Goal: Task Accomplishment & Management: Manage account settings

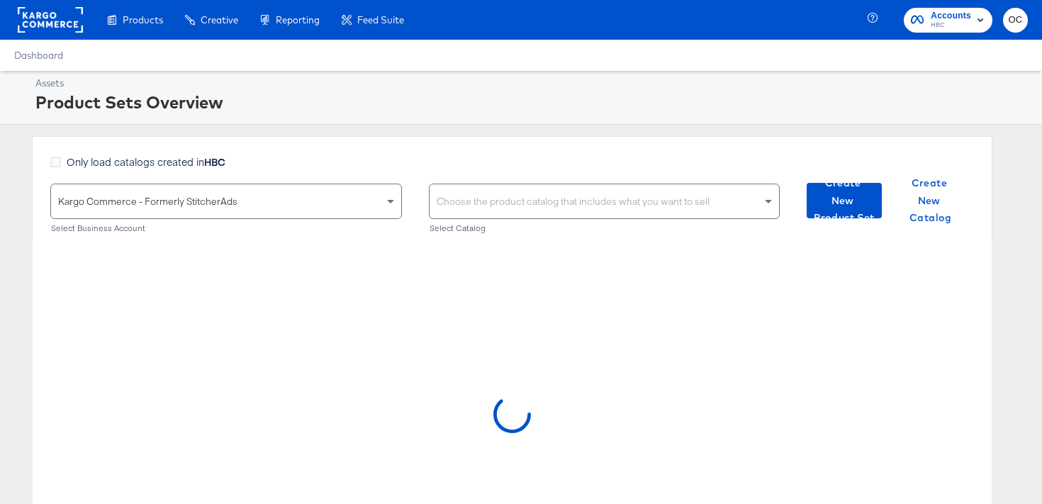
click at [41, 23] on rect at bounding box center [50, 20] width 65 height 26
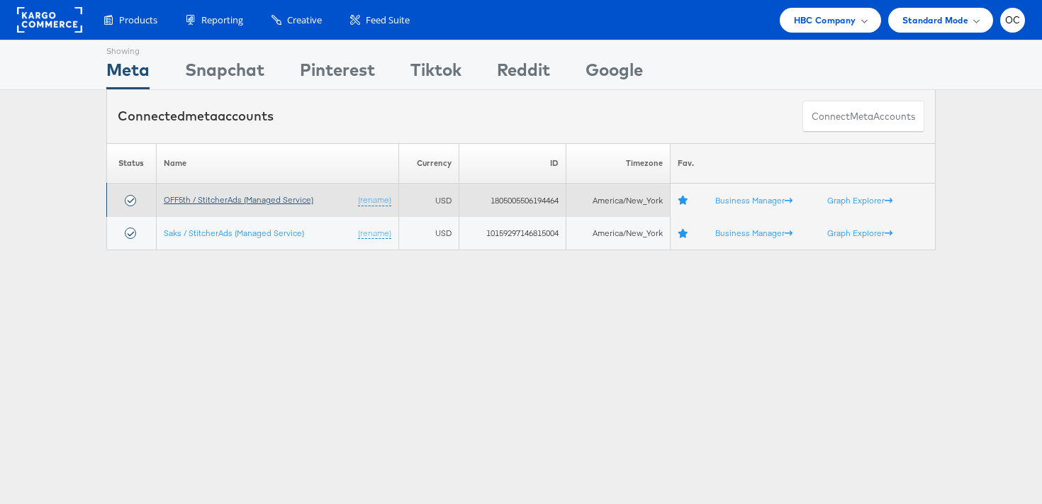
click at [214, 198] on link "OFF5th / StitcherAds (Managed Service)" at bounding box center [239, 199] width 150 height 11
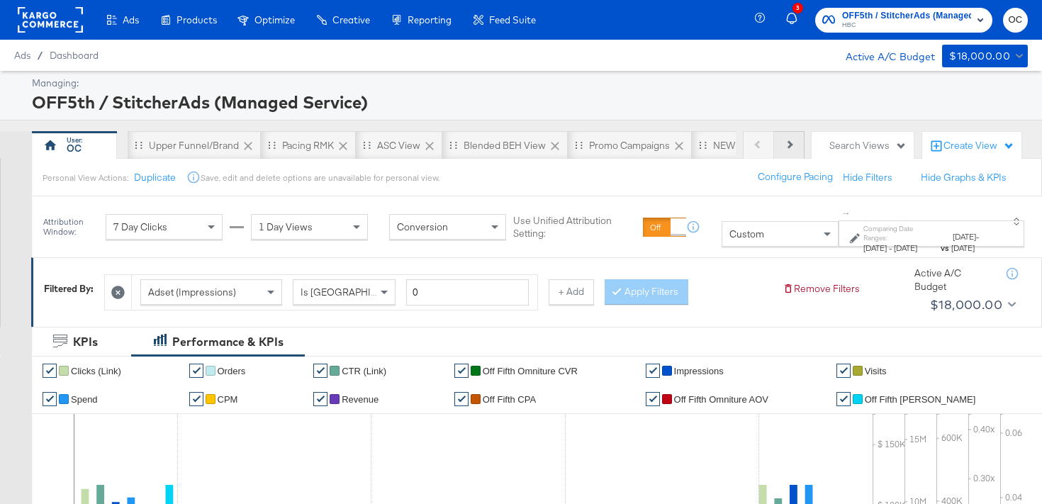
click at [788, 152] on button "Next" at bounding box center [789, 145] width 30 height 28
click at [798, 146] on button "Next" at bounding box center [789, 145] width 30 height 28
click at [645, 144] on div "NEW O5 L3D Report" at bounding box center [620, 145] width 89 height 13
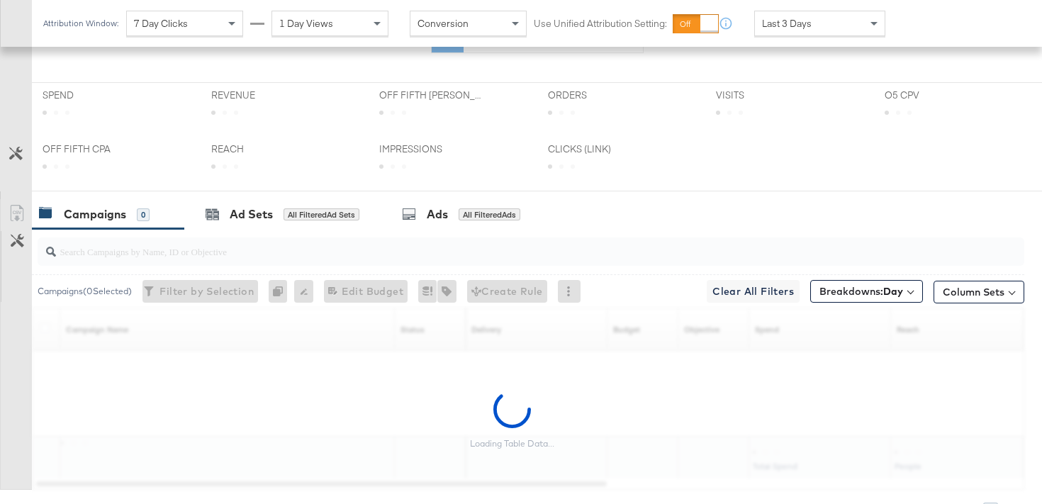
scroll to position [505, 0]
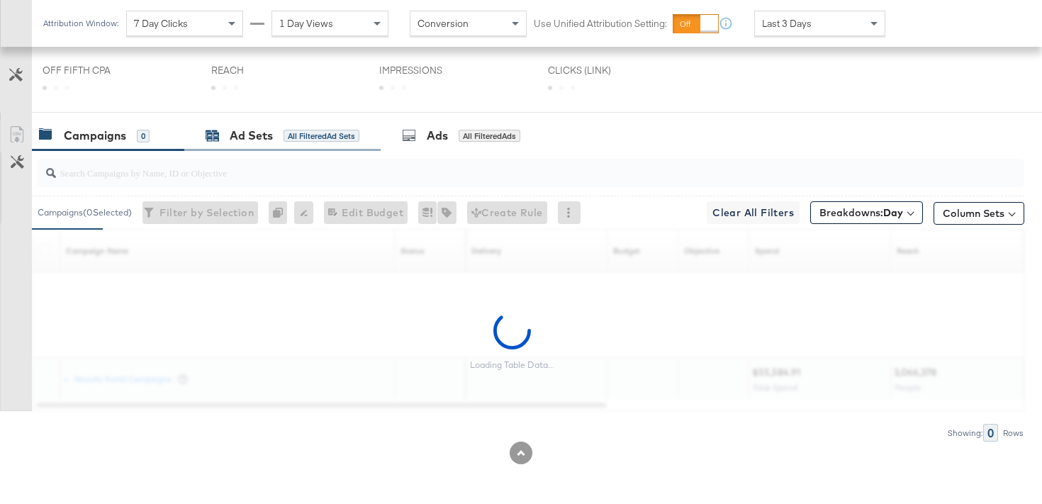
click at [291, 132] on div "All Filtered Ad Sets" at bounding box center [322, 136] width 76 height 13
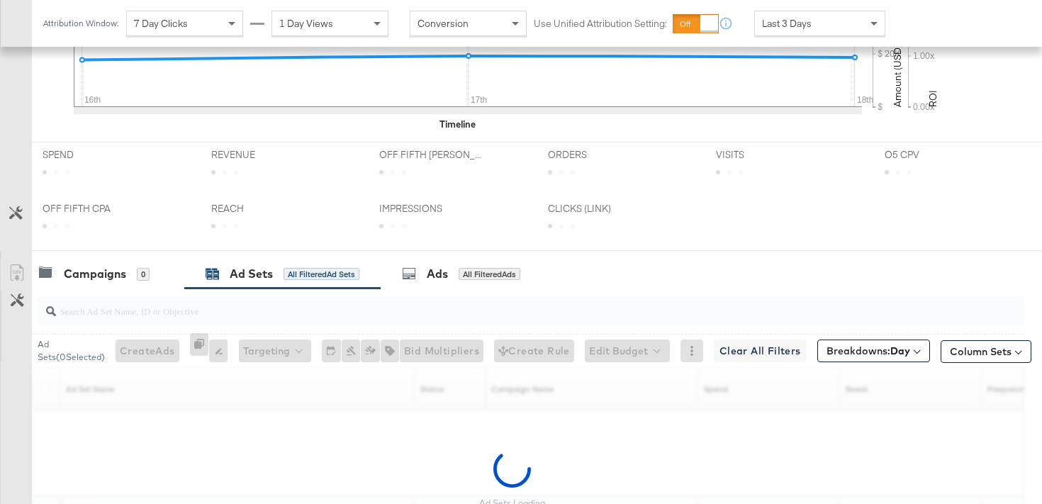
scroll to position [644, 0]
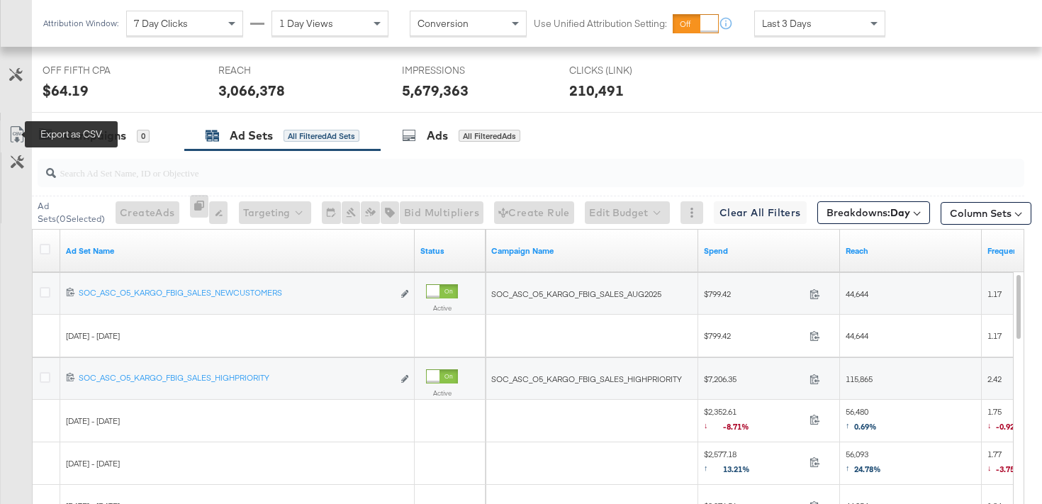
click at [13, 142] on icon at bounding box center [17, 134] width 17 height 17
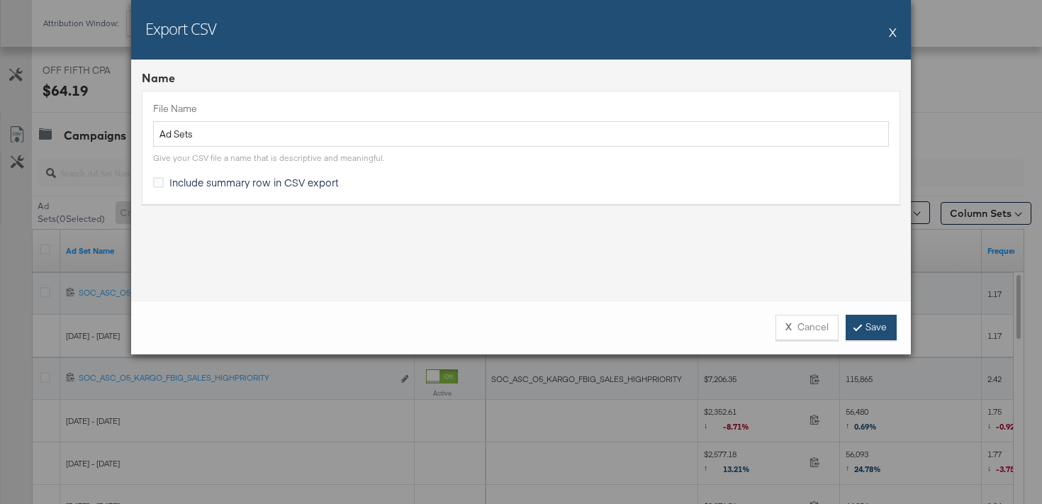
click at [867, 321] on link "Save" at bounding box center [871, 328] width 51 height 26
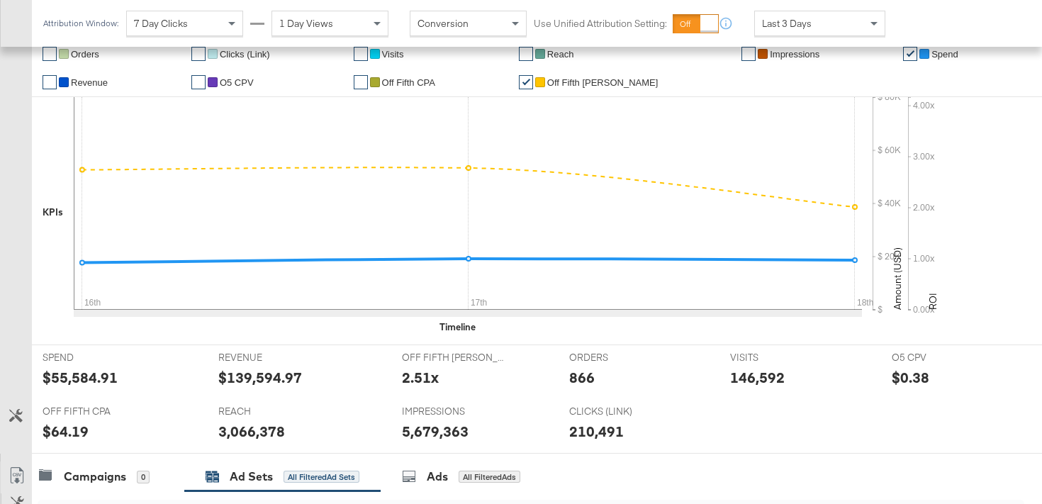
scroll to position [0, 0]
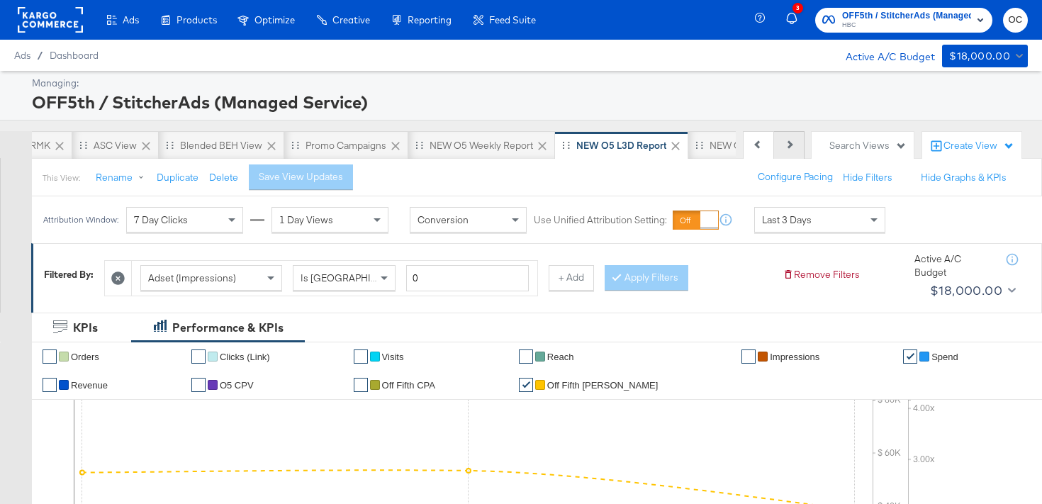
click at [791, 141] on button "Next" at bounding box center [789, 145] width 30 height 28
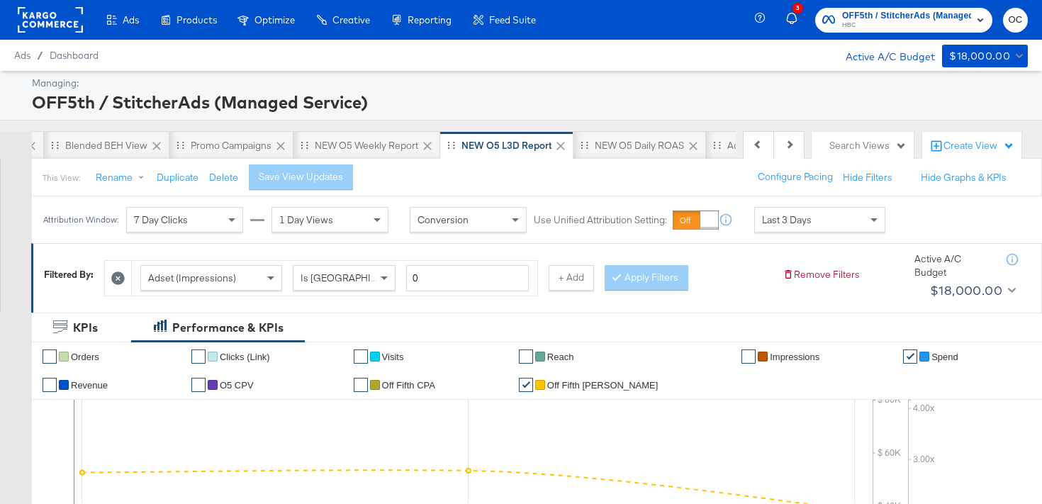
scroll to position [0, 425]
click at [595, 158] on div "NEW O5 Daily ROAS" at bounding box center [613, 145] width 133 height 28
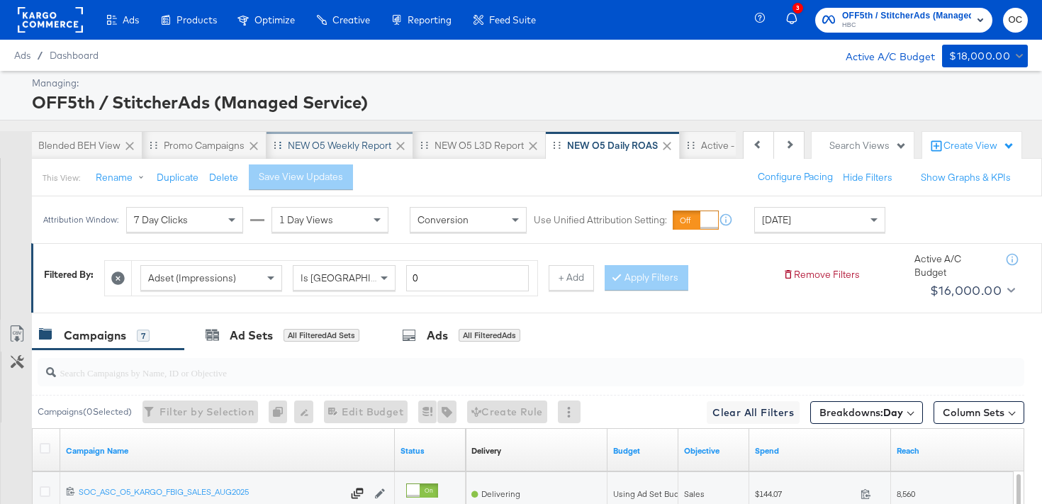
click at [369, 146] on div "NEW O5 Weekly Report" at bounding box center [339, 145] width 103 height 13
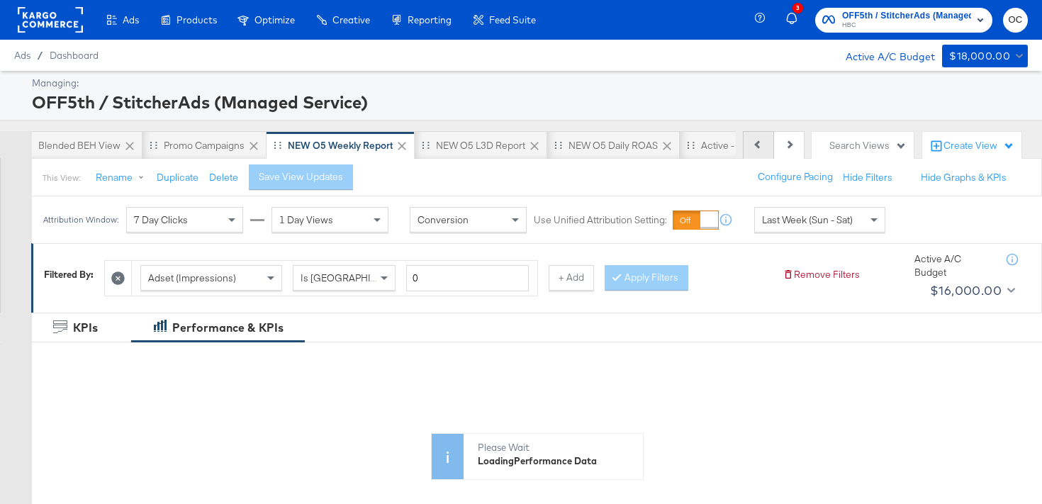
click at [759, 145] on icon at bounding box center [758, 144] width 8 height 8
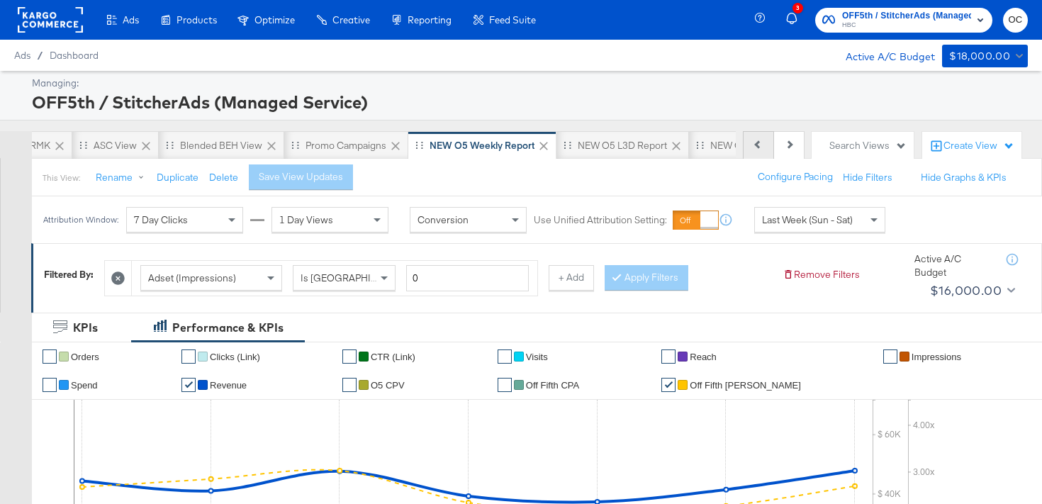
click at [759, 145] on icon at bounding box center [758, 144] width 8 height 8
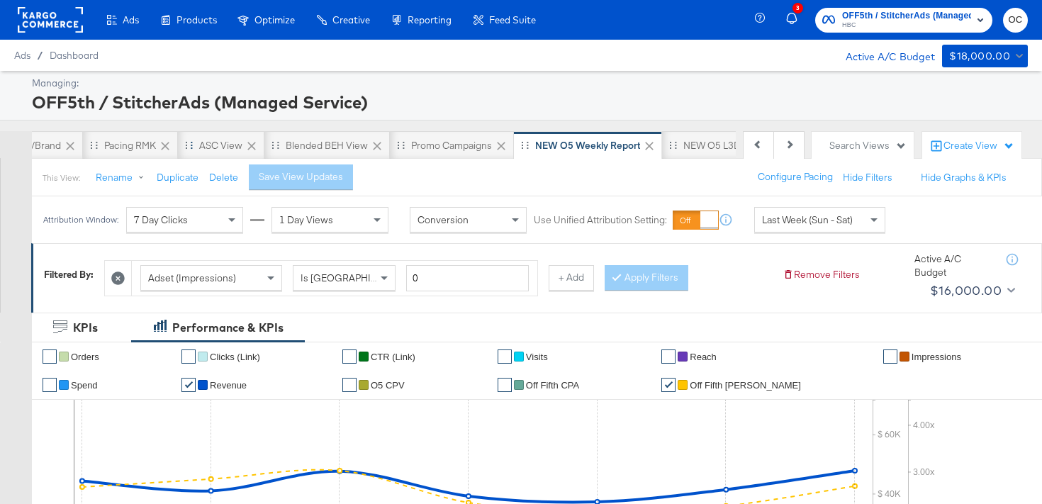
scroll to position [0, 142]
click at [761, 155] on button "Previous" at bounding box center [758, 145] width 31 height 28
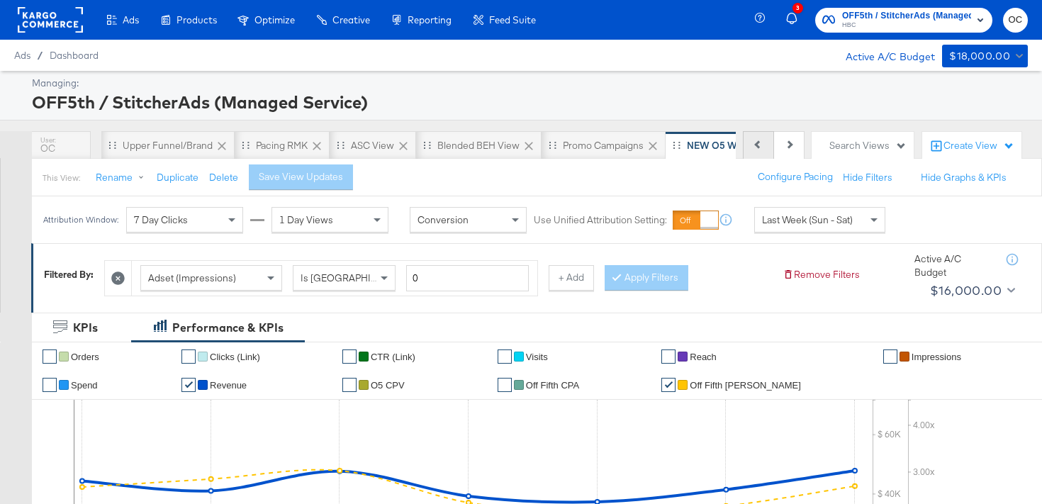
scroll to position [0, 0]
click at [761, 155] on div "Previous Next" at bounding box center [774, 145] width 62 height 28
click at [91, 150] on div "OC" at bounding box center [74, 145] width 85 height 28
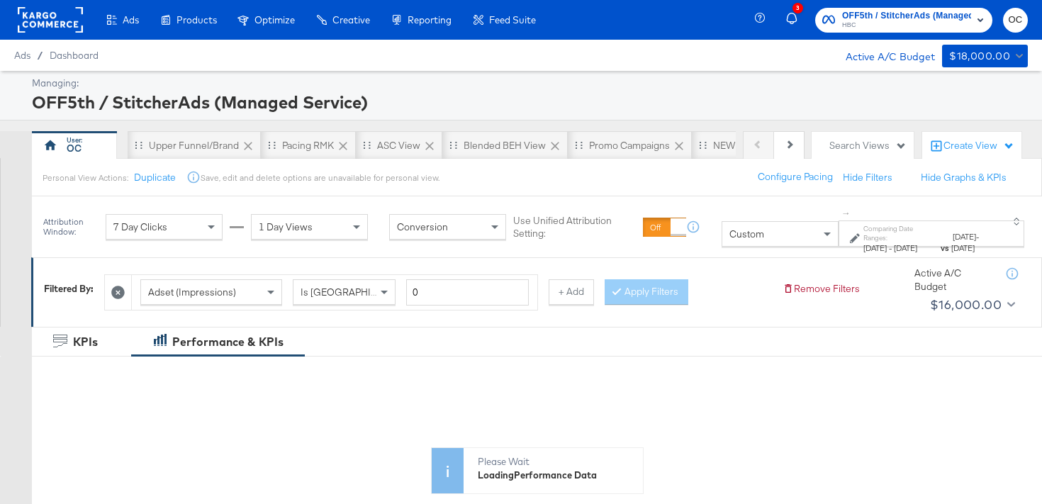
click at [722, 235] on div "Custom" at bounding box center [780, 234] width 116 height 24
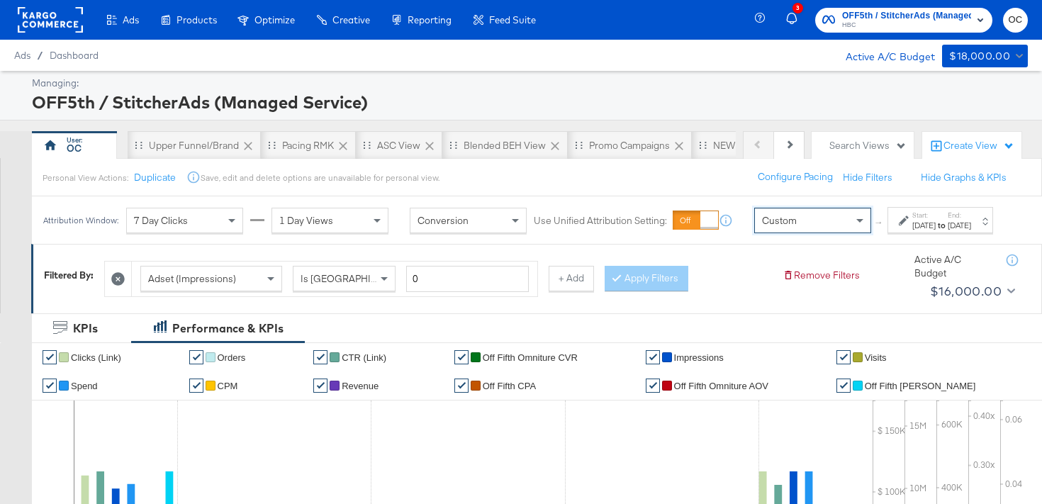
click at [914, 231] on div "[DATE]" at bounding box center [923, 225] width 23 height 11
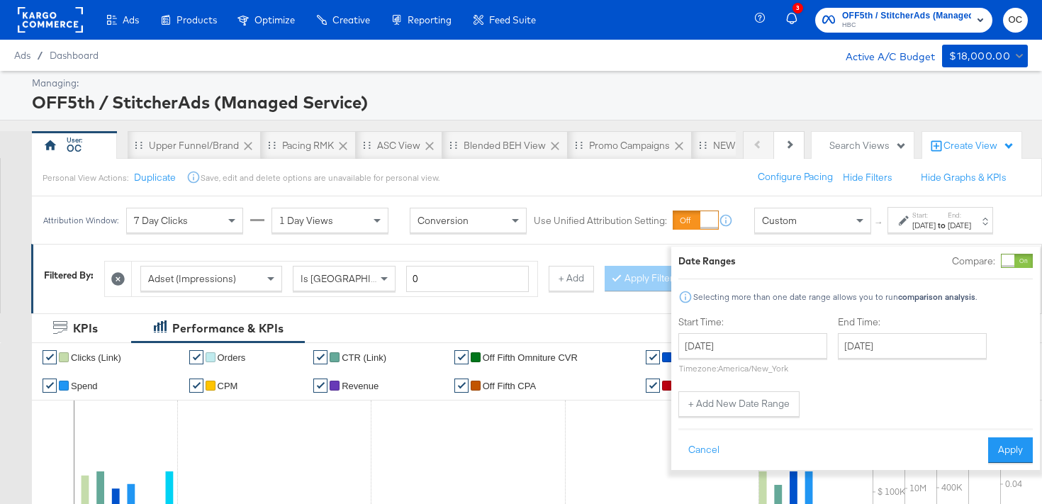
click at [1002, 263] on div at bounding box center [1008, 260] width 13 height 13
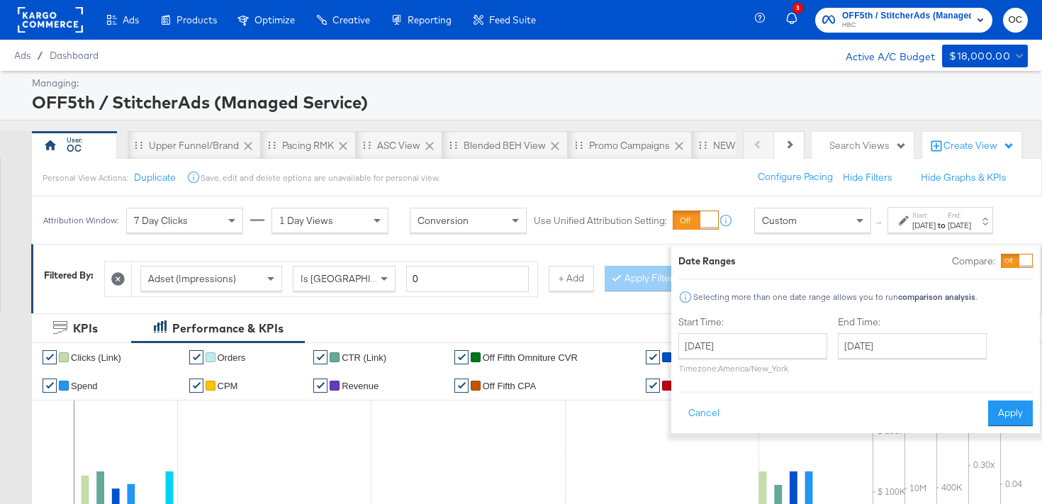
click at [1019, 261] on div at bounding box center [1025, 260] width 13 height 13
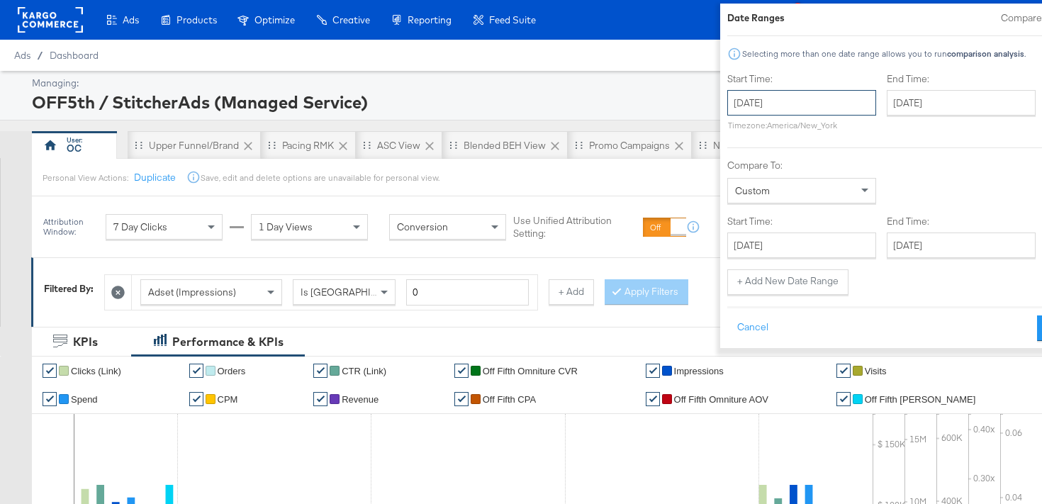
click at [759, 103] on input "[DATE]" at bounding box center [801, 103] width 149 height 26
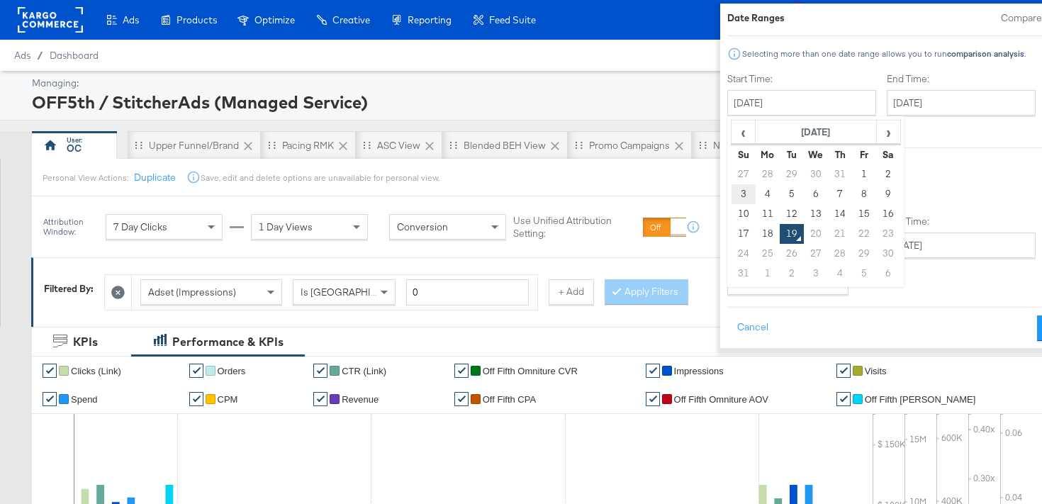
click at [731, 189] on td "3" at bounding box center [743, 194] width 24 height 20
type input "August 3rd 2025"
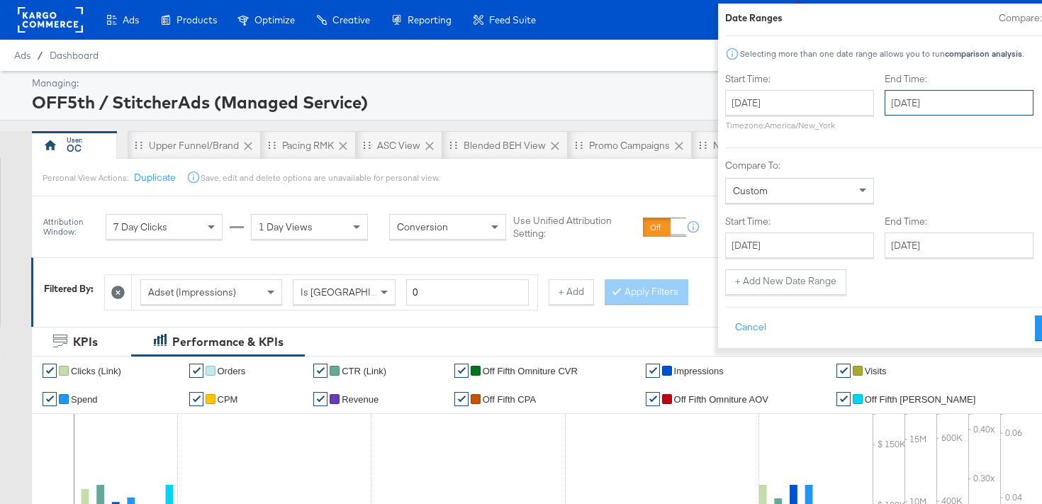
click at [885, 94] on input "[DATE]" at bounding box center [959, 103] width 149 height 26
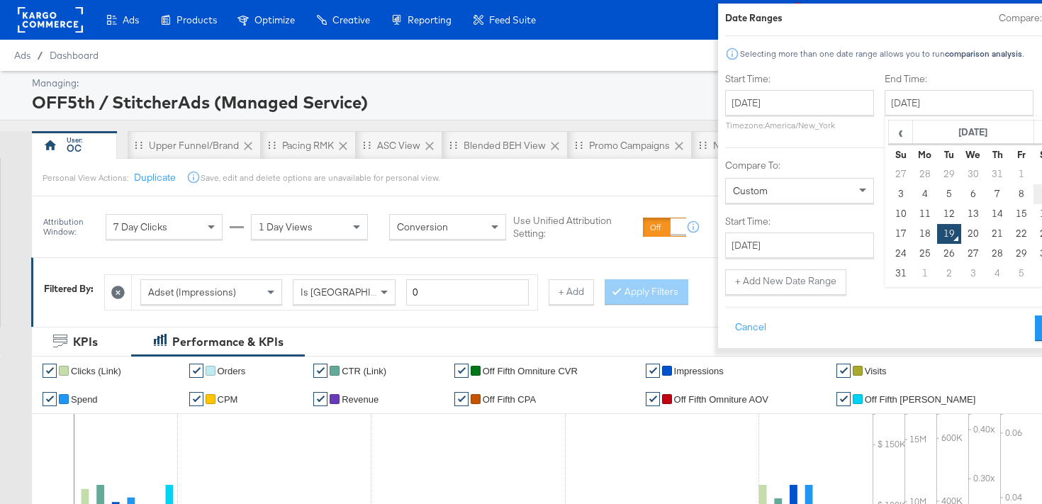
click at [1034, 196] on td "9" at bounding box center [1046, 194] width 24 height 20
type input "August 9th 2025"
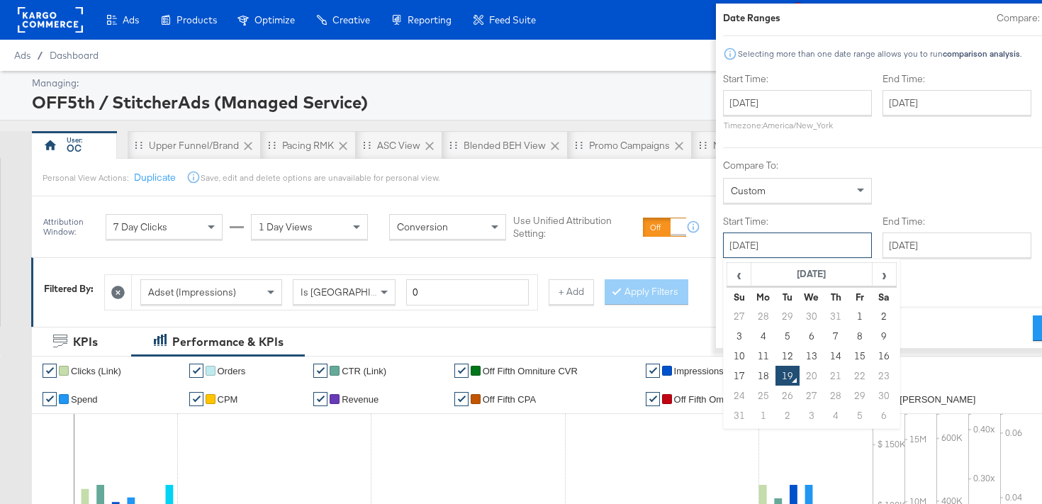
click at [756, 249] on input "[DATE]" at bounding box center [797, 246] width 149 height 26
click at [727, 349] on td "10" at bounding box center [739, 356] width 24 height 20
type input "August 10th 2025"
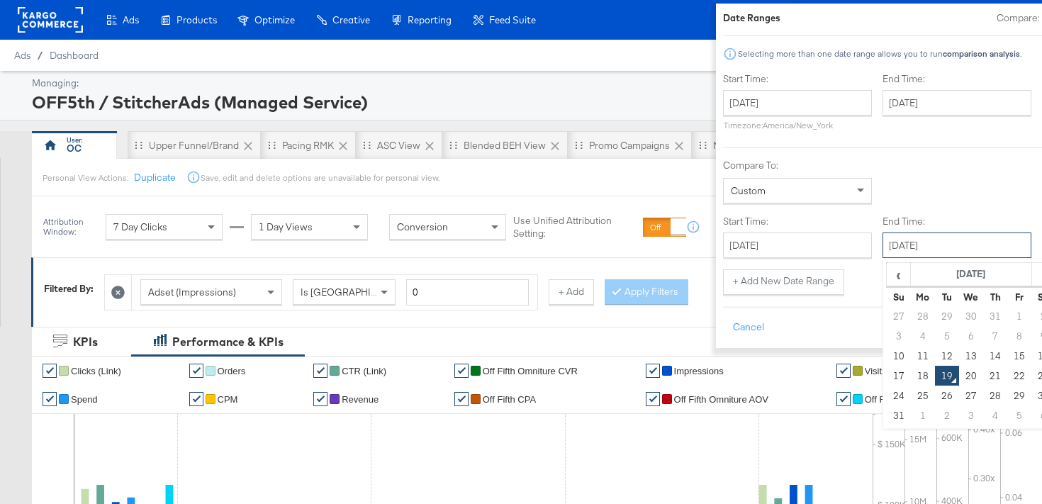
click at [900, 250] on input "[DATE]" at bounding box center [957, 246] width 149 height 26
click at [1031, 350] on td "16" at bounding box center [1043, 356] width 24 height 20
type input "August 16th 2025"
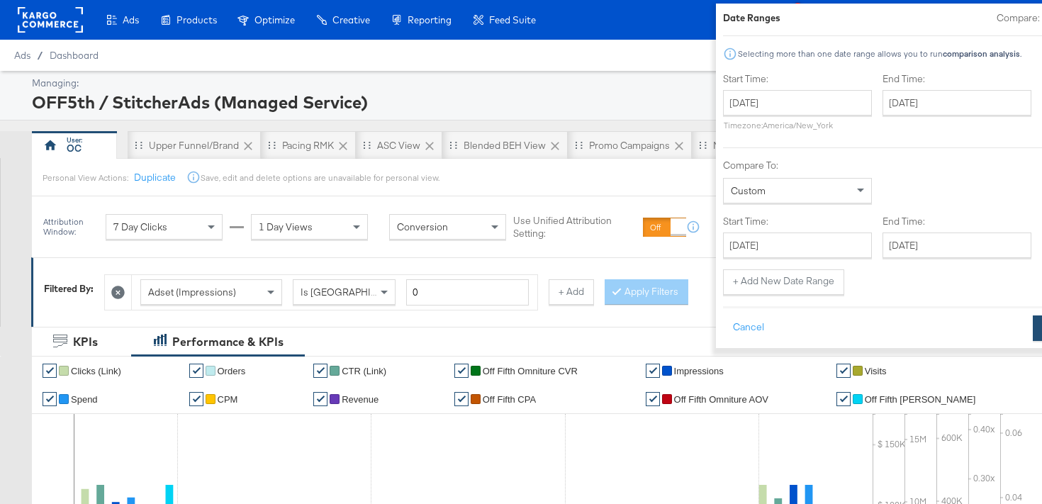
click at [1033, 337] on button "Apply" at bounding box center [1055, 328] width 45 height 26
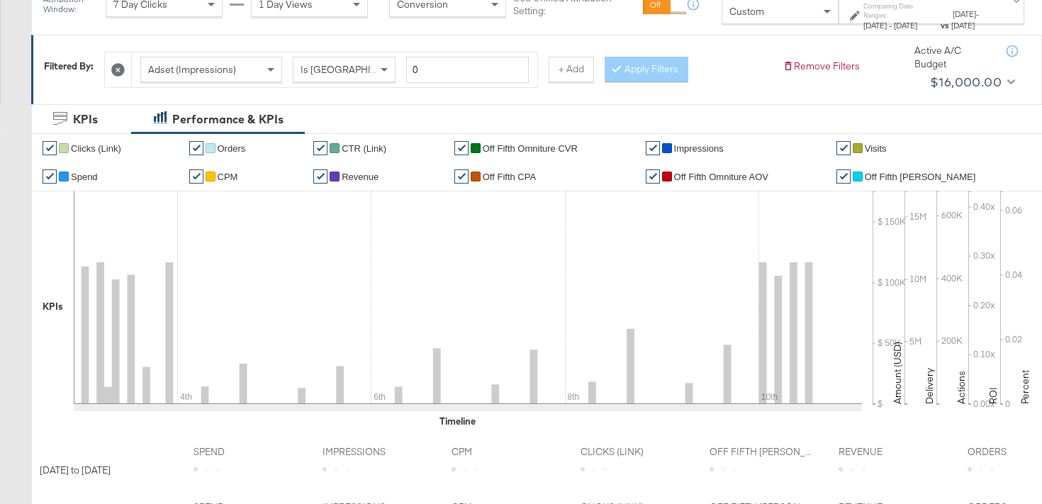
scroll to position [100, 0]
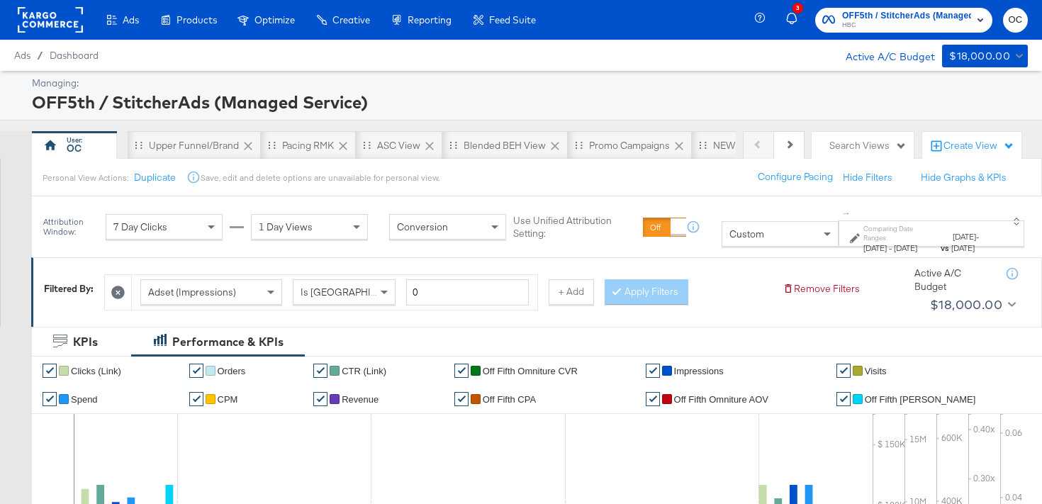
click at [722, 241] on div "Custom" at bounding box center [780, 234] width 116 height 24
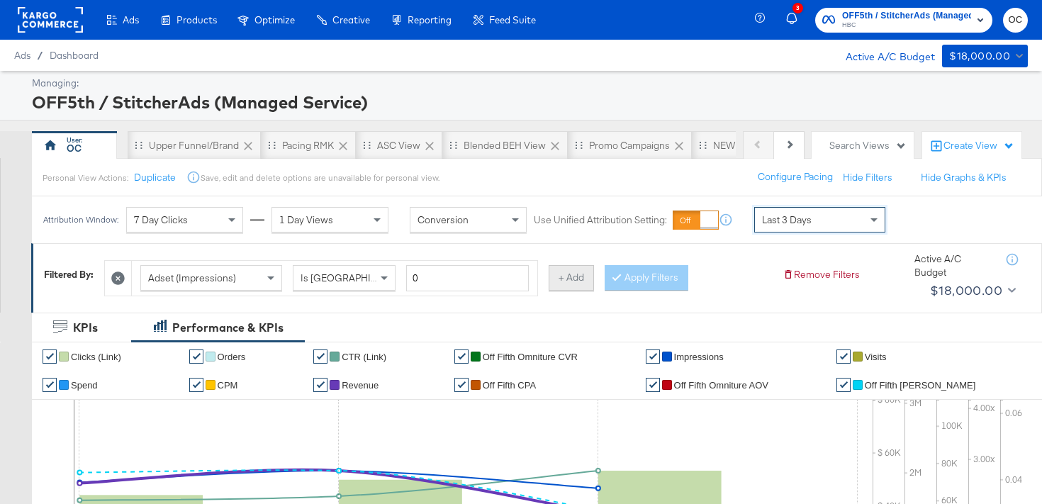
click at [573, 280] on button "+ Add" at bounding box center [571, 278] width 45 height 26
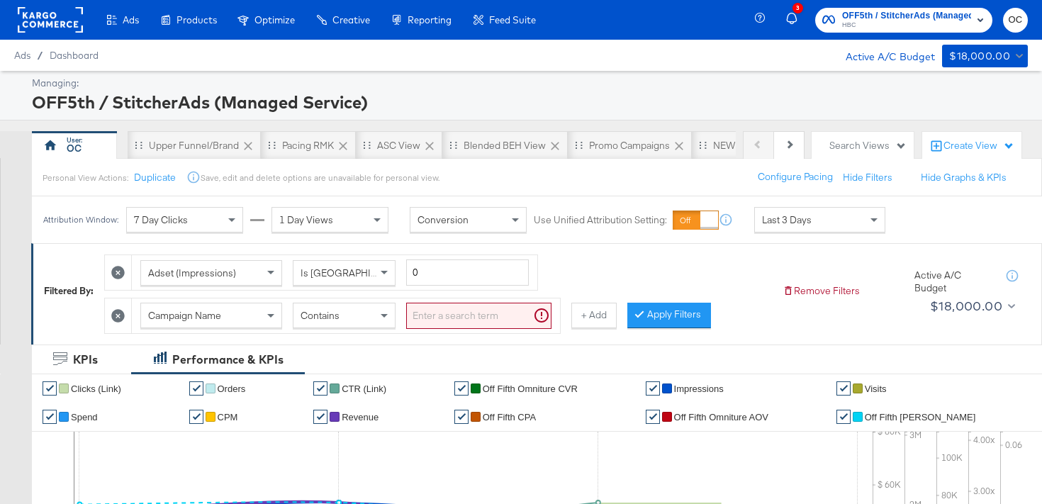
click at [369, 320] on div "Contains" at bounding box center [343, 315] width 101 height 24
click at [427, 321] on input "search" at bounding box center [478, 316] width 145 height 26
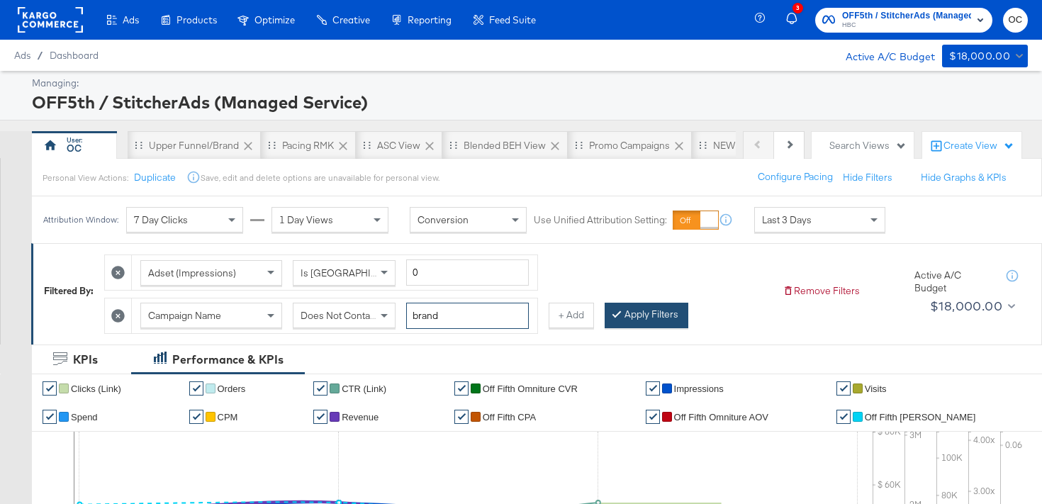
type input "brand"
click at [625, 315] on button "Apply Filters" at bounding box center [647, 316] width 84 height 26
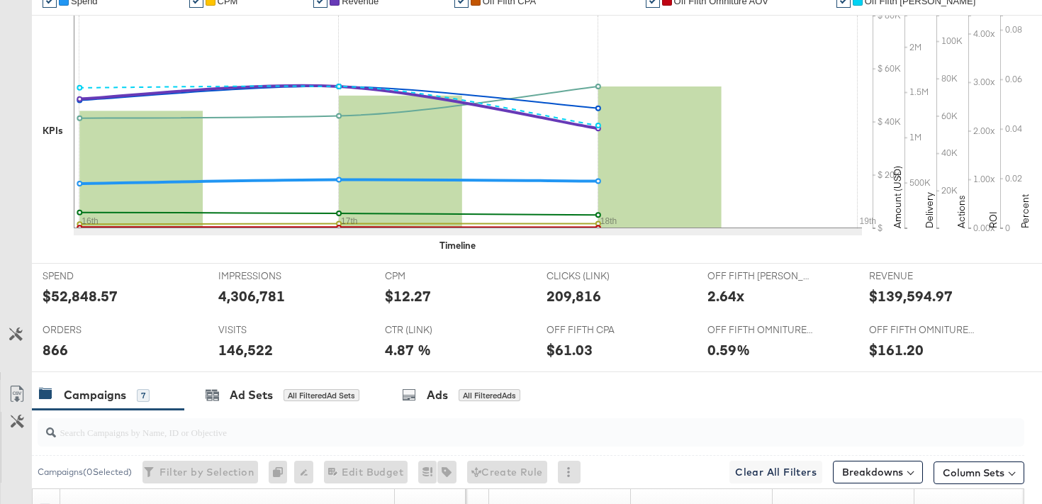
scroll to position [18, 0]
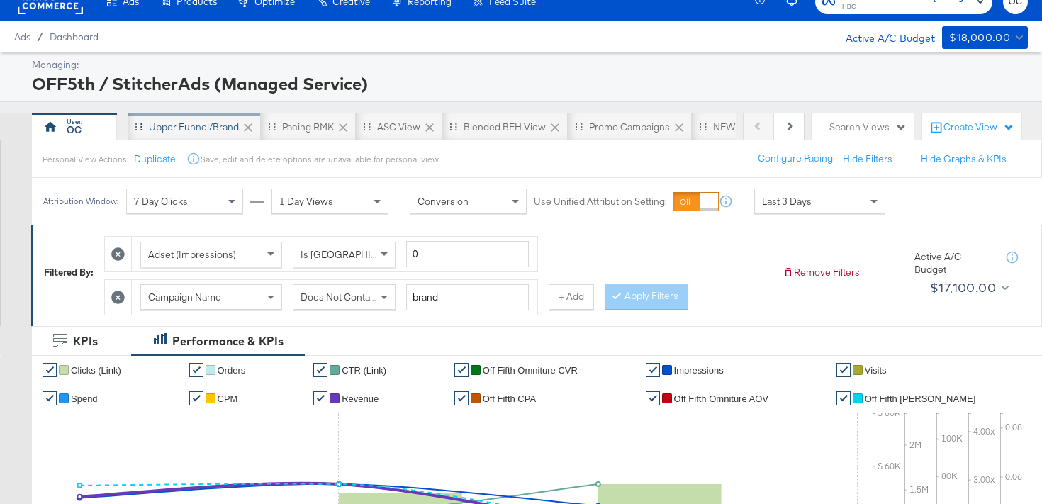
click at [199, 134] on div "Upper Funnel/Brand" at bounding box center [194, 127] width 133 height 28
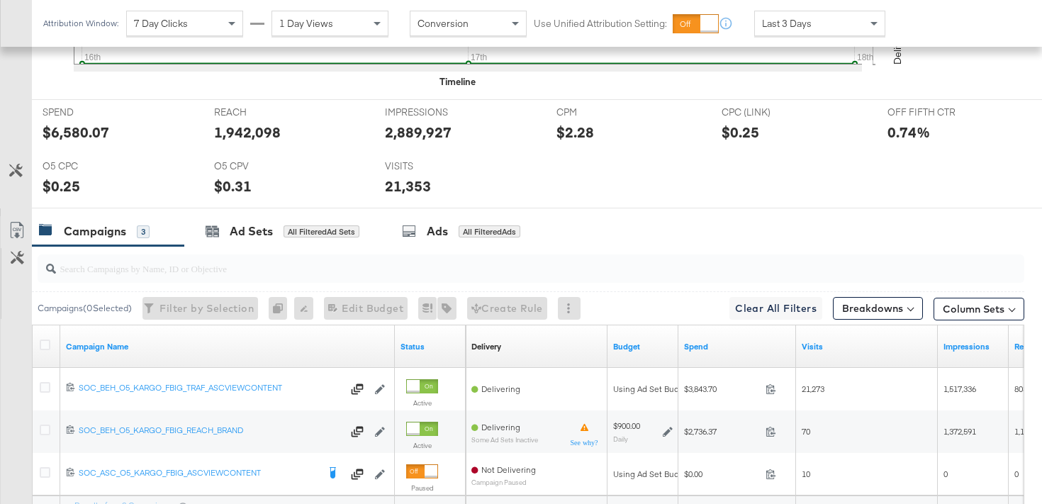
scroll to position [686, 0]
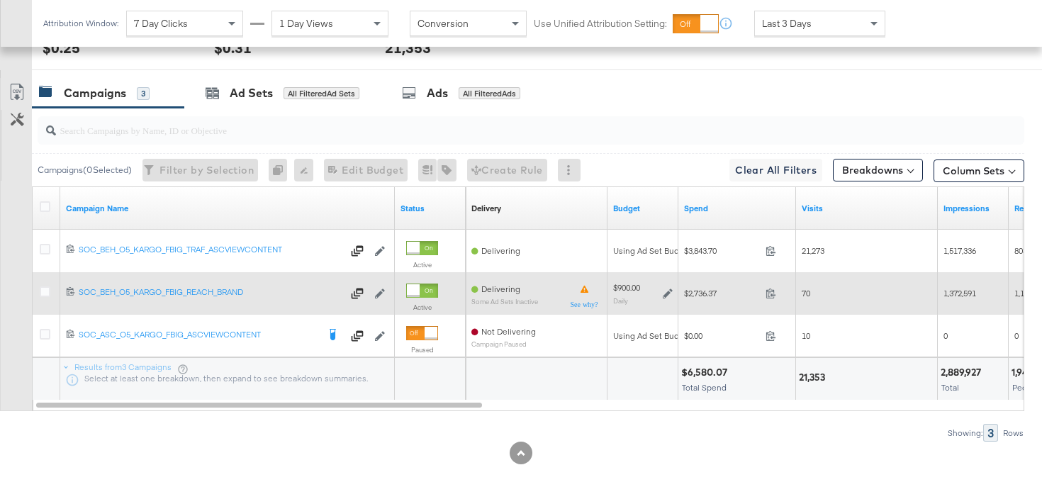
click at [667, 291] on icon at bounding box center [668, 294] width 10 height 10
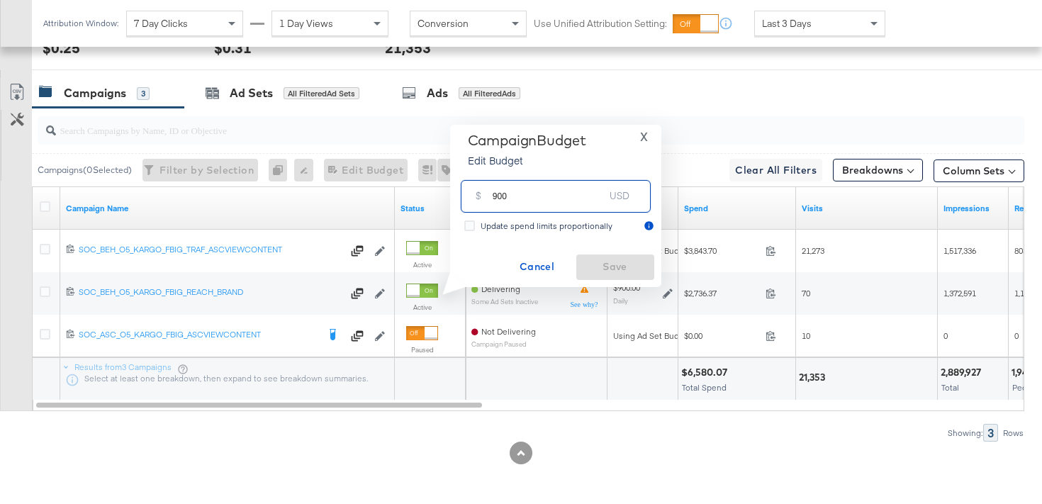
click at [496, 196] on input "900" at bounding box center [549, 190] width 112 height 30
type input "800"
click at [599, 268] on span "Save" at bounding box center [615, 267] width 67 height 18
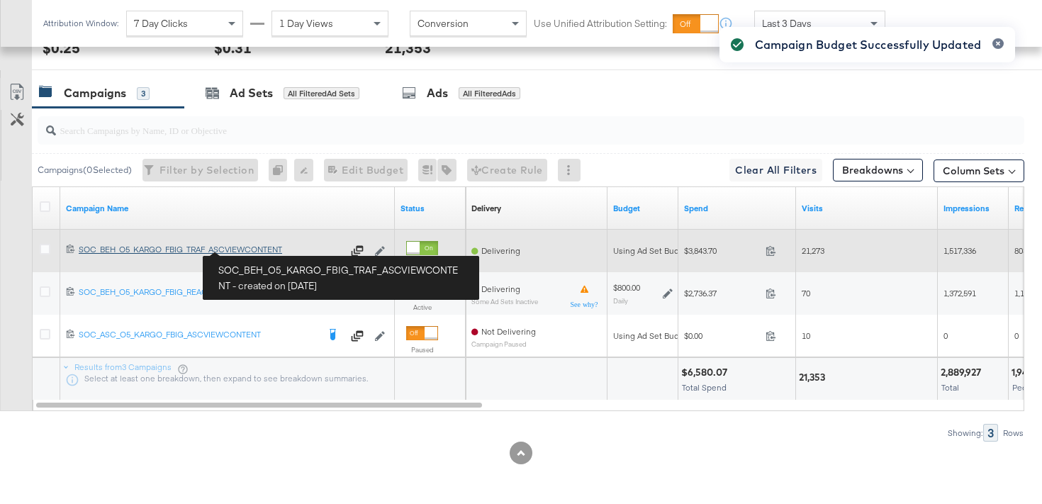
click at [256, 250] on div "SOC_BEH_O5_KARGO_FBIG_TRAF_ASCVIEWCONTENT SOC_BEH_O5_KARGO_FBIG_TRAF_ASCVIEWCON…" at bounding box center [211, 249] width 264 height 11
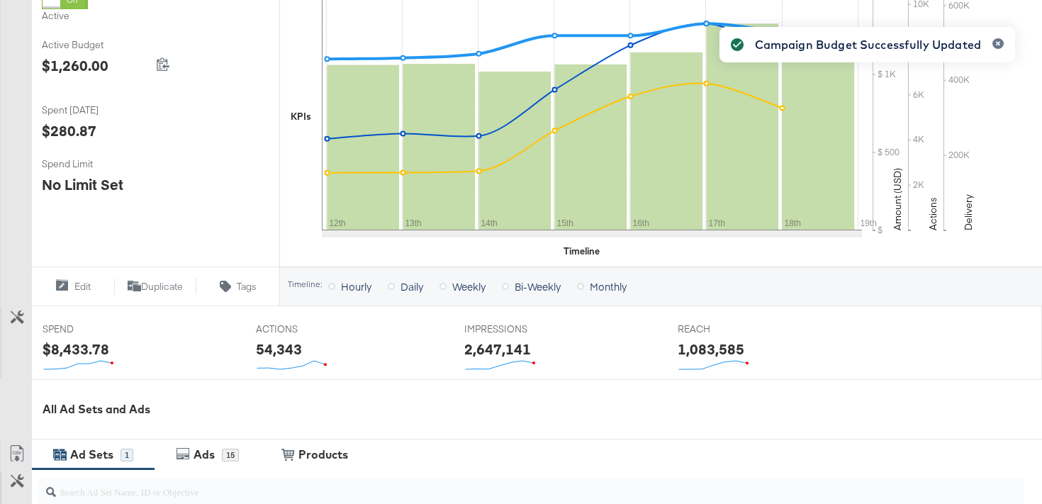
scroll to position [580, 0]
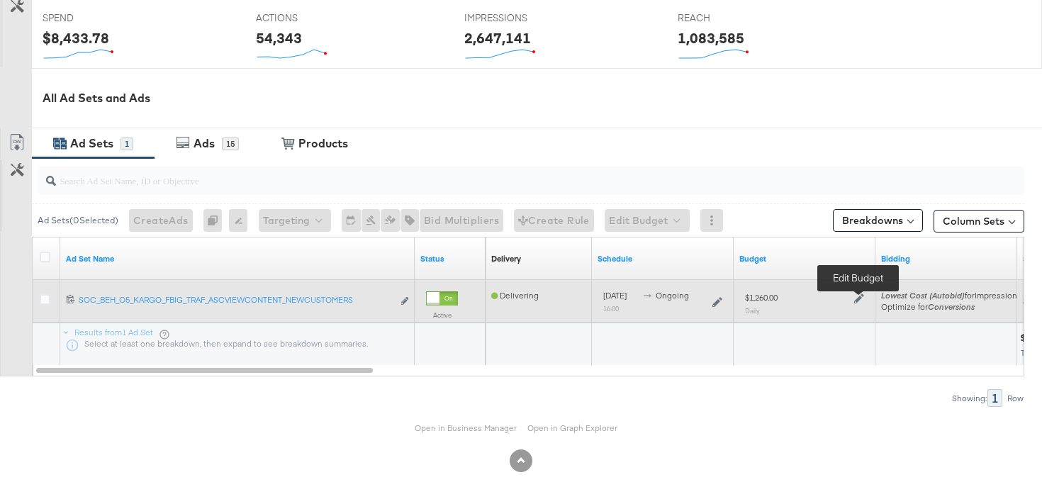
click at [858, 297] on icon at bounding box center [859, 298] width 10 height 10
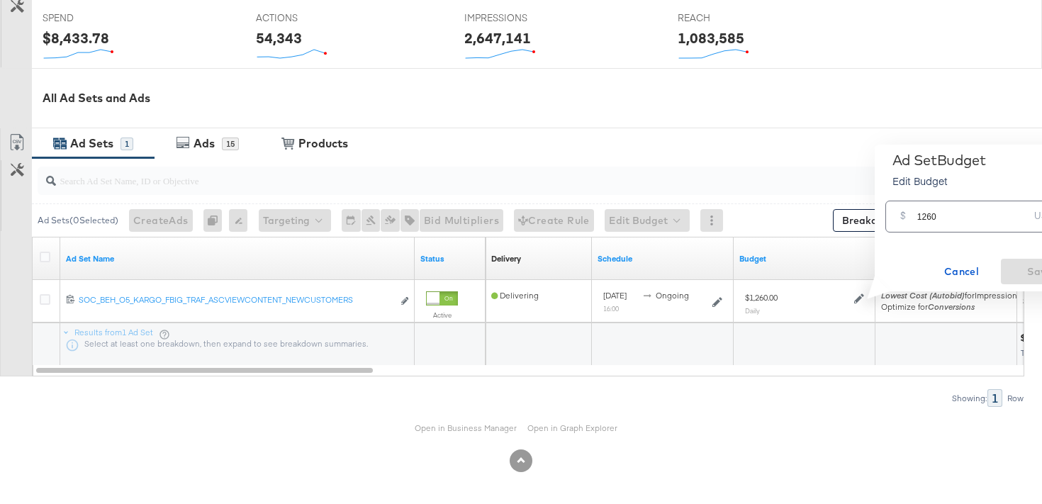
click at [929, 220] on input "1260" at bounding box center [973, 211] width 112 height 30
type input "1120"
click at [1031, 266] on span "Save" at bounding box center [1040, 272] width 67 height 18
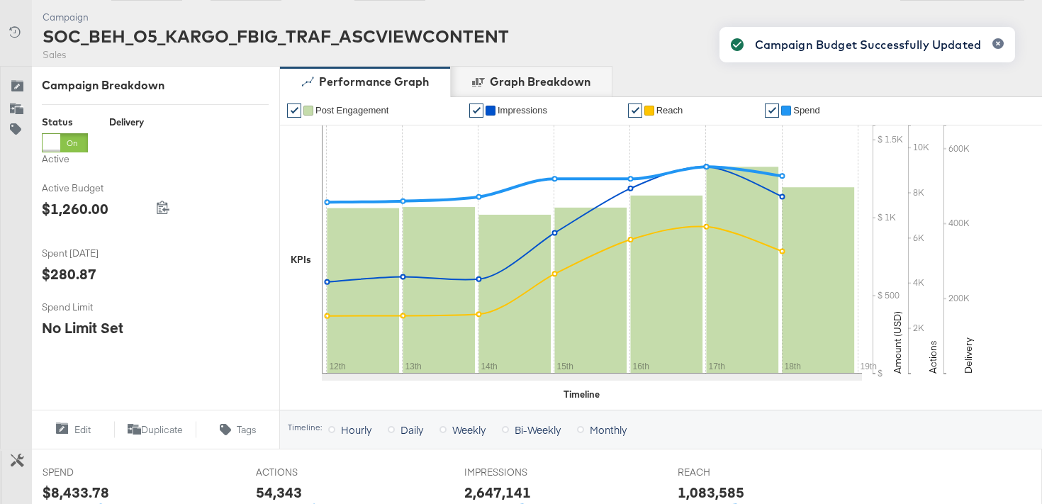
scroll to position [0, 0]
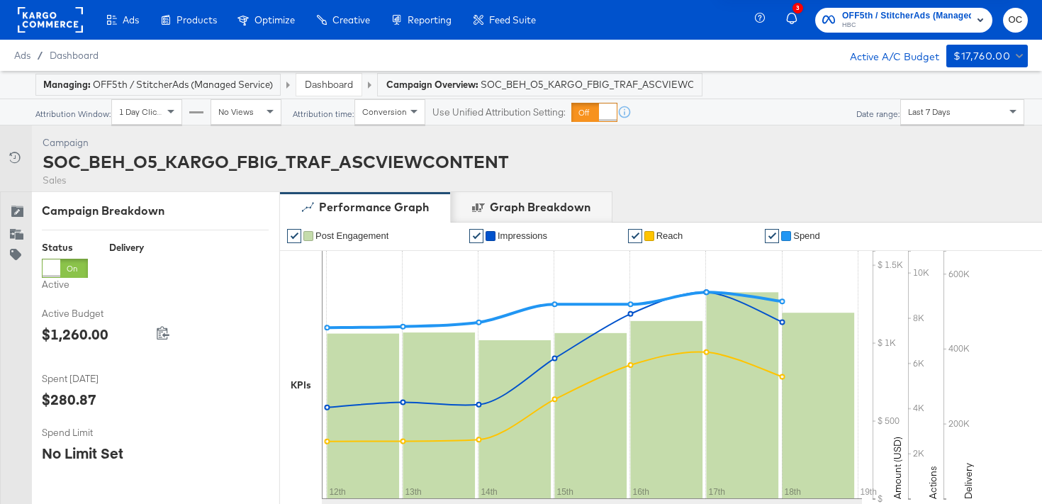
click at [325, 88] on link "Dashboard" at bounding box center [329, 84] width 48 height 13
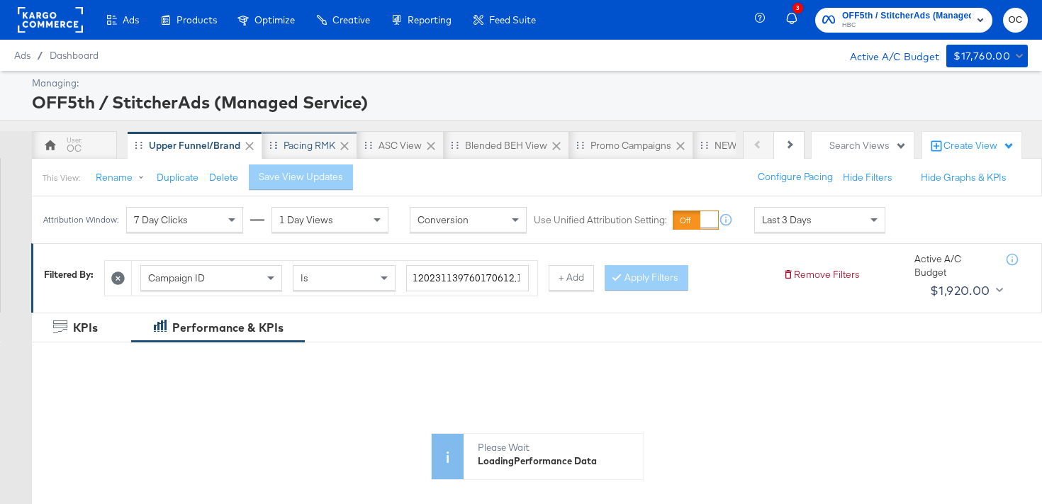
click at [291, 152] on div "Pacing RMK" at bounding box center [309, 145] width 95 height 28
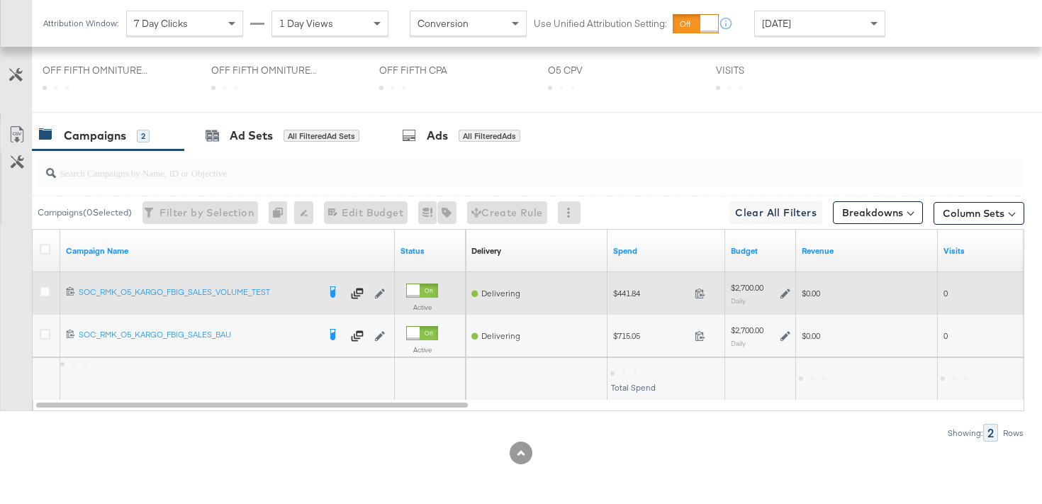
scroll to position [676, 0]
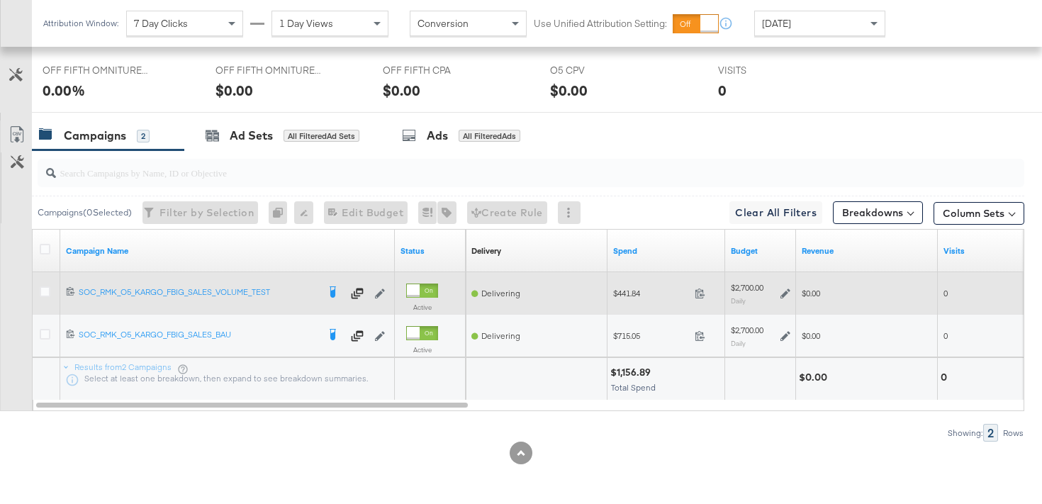
click at [785, 291] on icon at bounding box center [785, 294] width 10 height 10
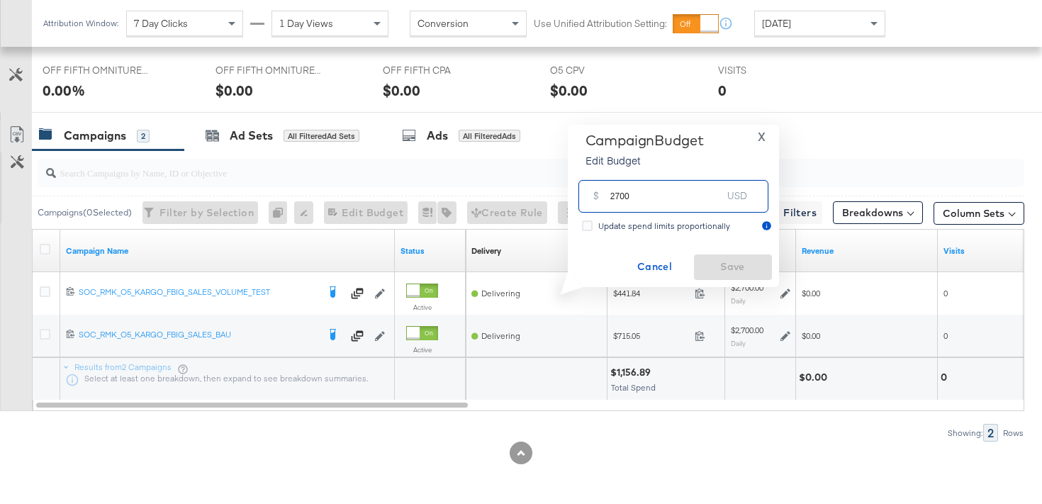
click at [618, 196] on input "2700" at bounding box center [666, 190] width 112 height 30
type input "2400"
click at [712, 265] on span "Save" at bounding box center [733, 267] width 67 height 18
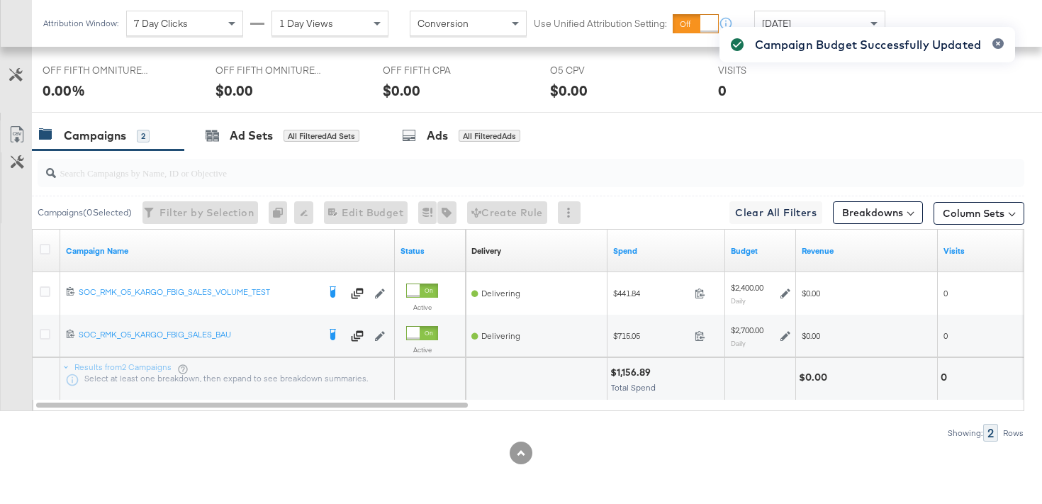
click at [784, 336] on div "Campaign Budget Successfully Updated" at bounding box center [867, 226] width 324 height 427
click at [783, 338] on div "Campaign Budget Successfully Updated" at bounding box center [867, 226] width 324 height 427
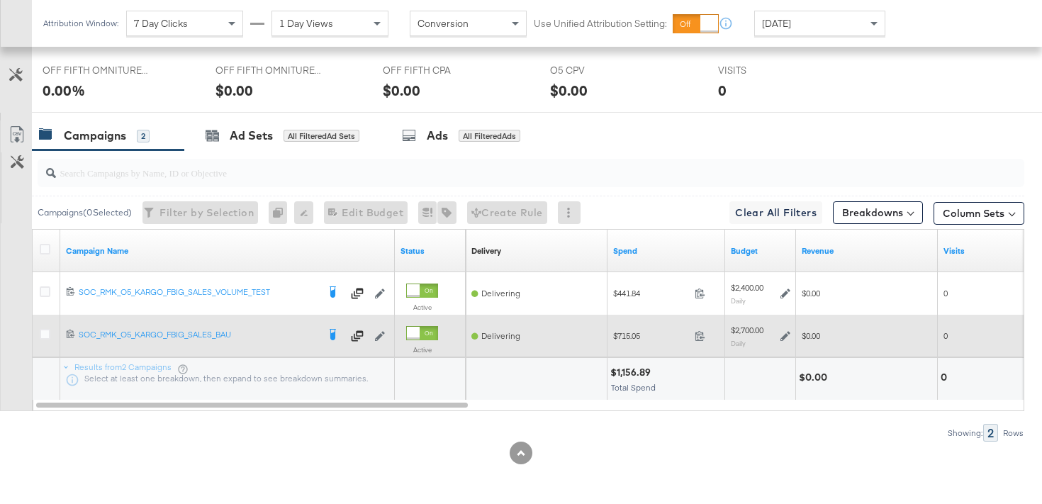
click at [783, 335] on icon at bounding box center [785, 336] width 10 height 10
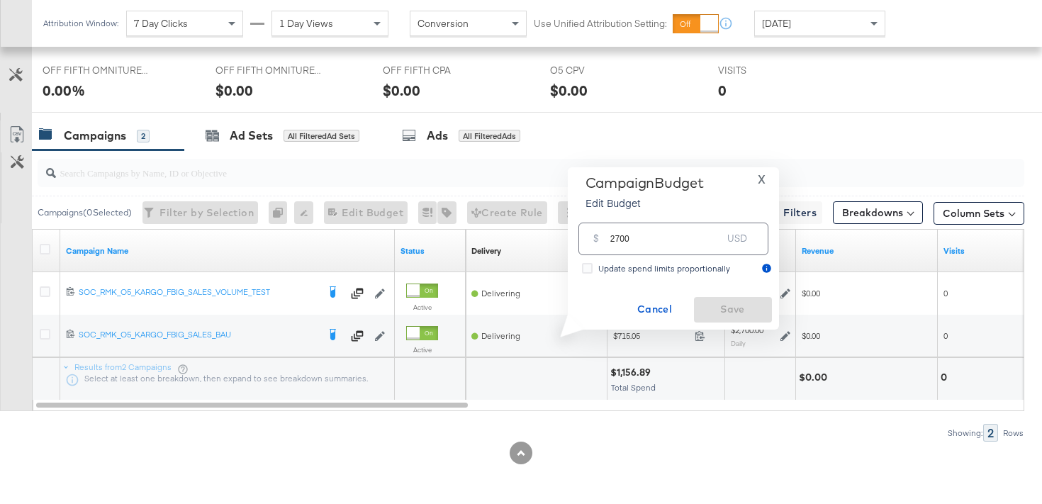
click at [620, 242] on input "2700" at bounding box center [666, 233] width 112 height 30
type input "2400"
click at [723, 310] on span "Save" at bounding box center [733, 310] width 67 height 18
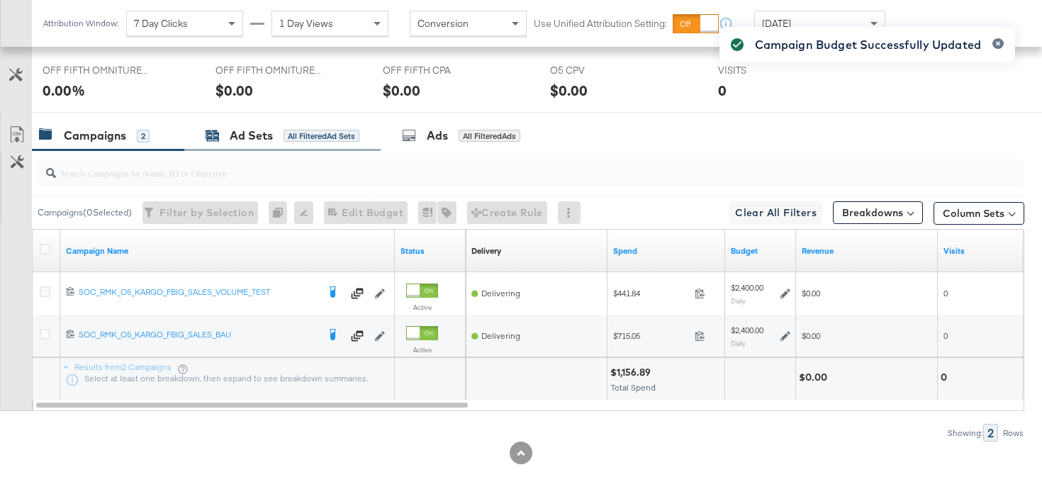
click at [305, 137] on div "All Filtered Ad Sets" at bounding box center [322, 136] width 76 height 13
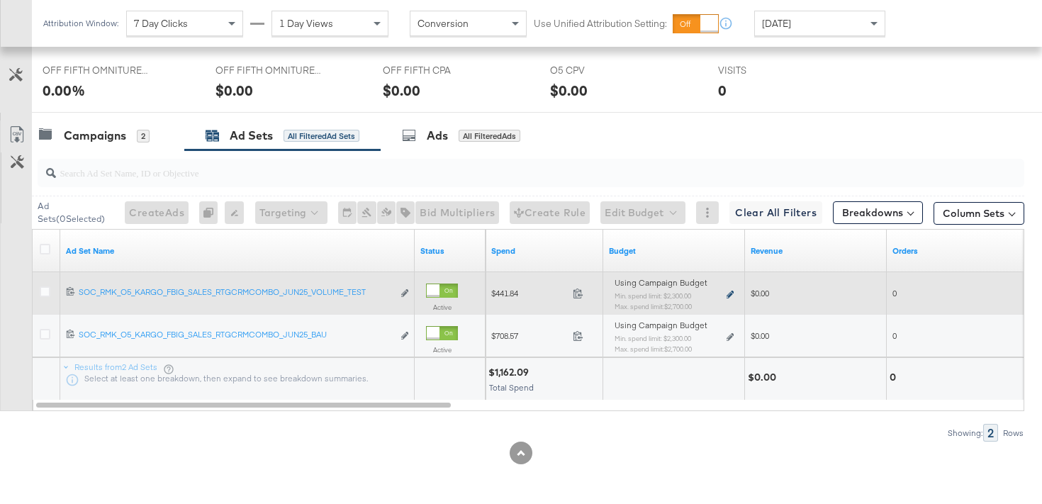
click at [729, 293] on icon at bounding box center [730, 295] width 7 height 8
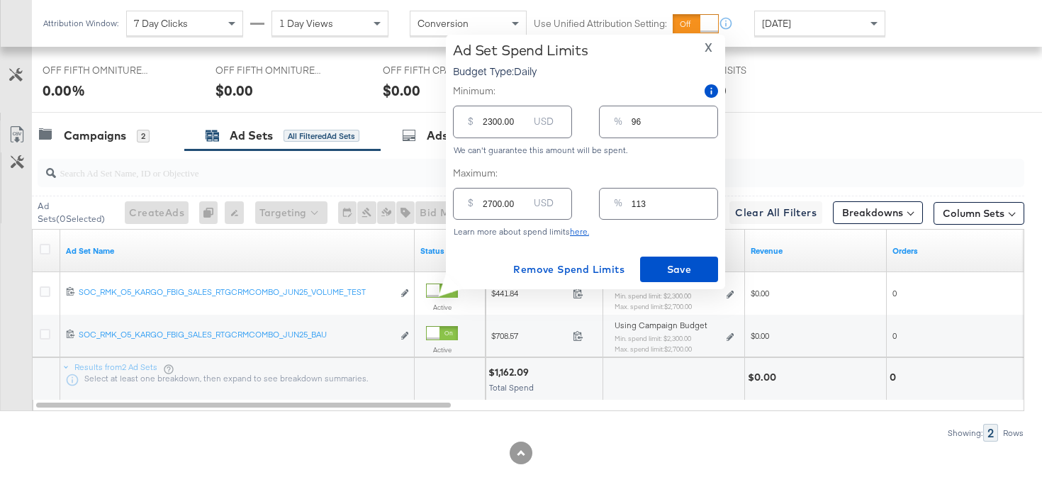
click at [491, 124] on input "2300.00" at bounding box center [505, 116] width 45 height 30
type input "200.00"
type input "8"
type input "2100.00"
type input "88"
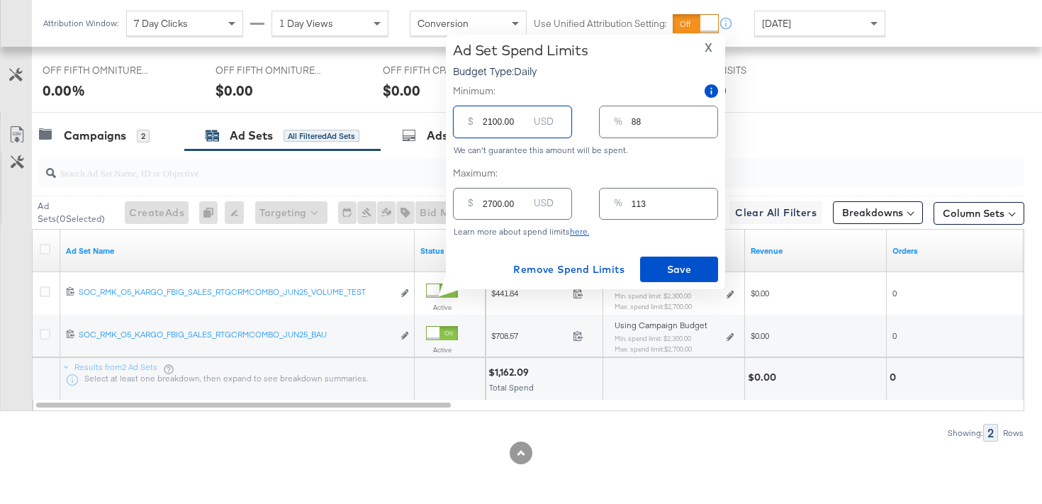
type input "2100.00"
click at [491, 205] on input "2700.00" at bounding box center [505, 198] width 45 height 30
type input "200.00"
type input "8"
type input "2400.00"
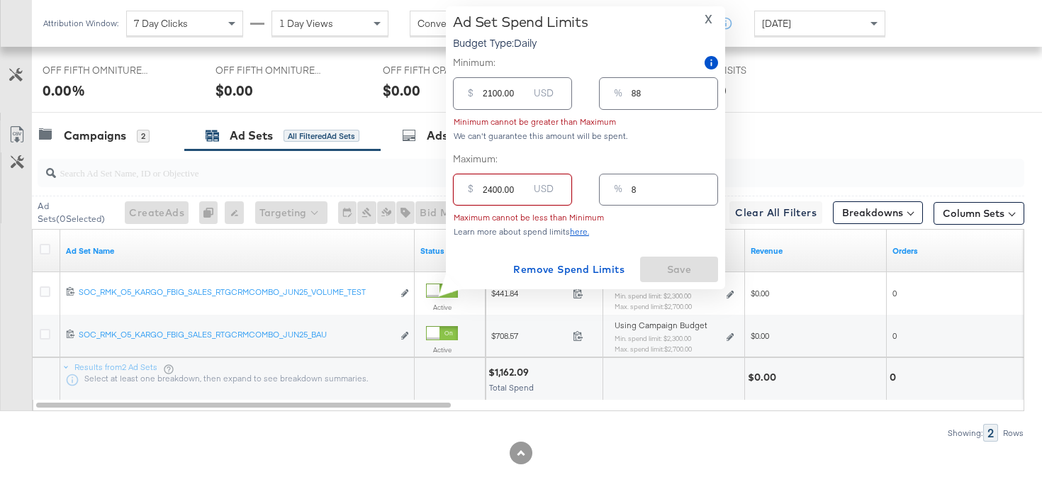
type input "100"
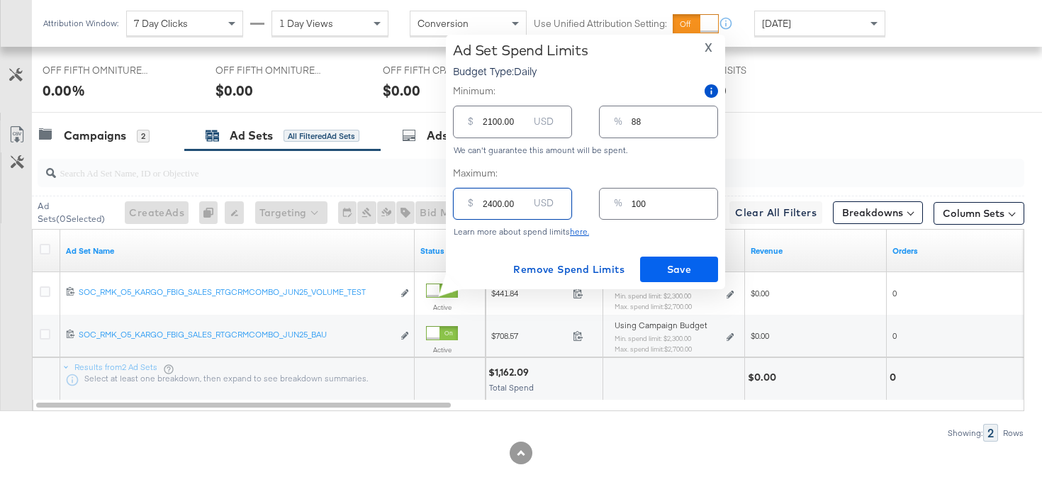
type input "2400.00"
click at [670, 267] on span "Save" at bounding box center [679, 270] width 67 height 18
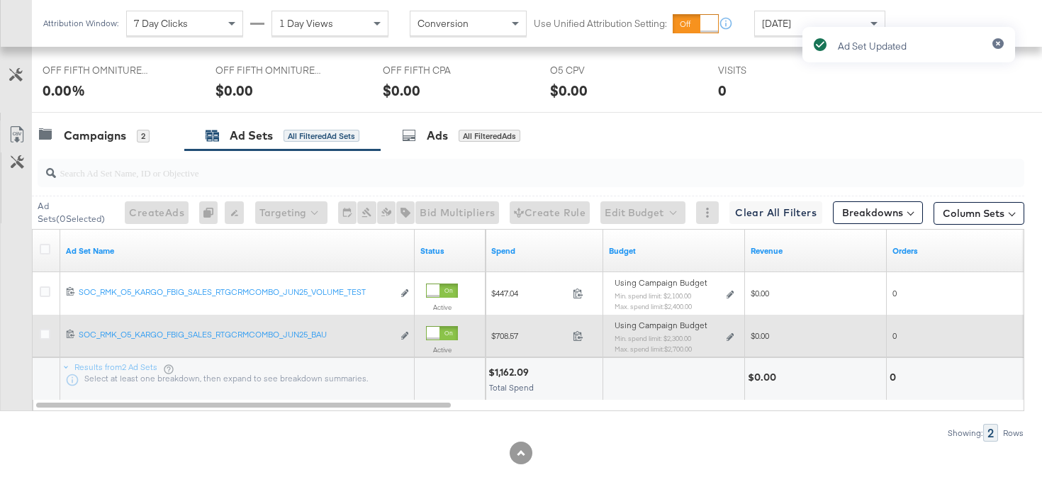
click at [725, 337] on div "Using Campaign Budget Min. spend limit: $2,300.00 Max. spend limit : $2,700.00 …" at bounding box center [674, 342] width 119 height 33
click at [728, 340] on icon at bounding box center [730, 337] width 7 height 8
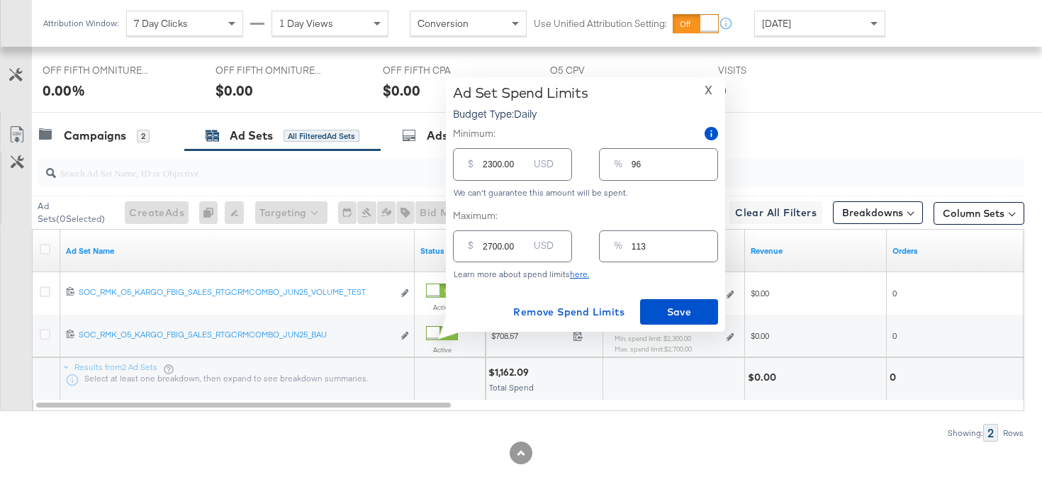
click at [490, 164] on input "2300.00" at bounding box center [505, 158] width 45 height 30
type input "200.00"
type input "8"
type input "2100.00"
type input "88"
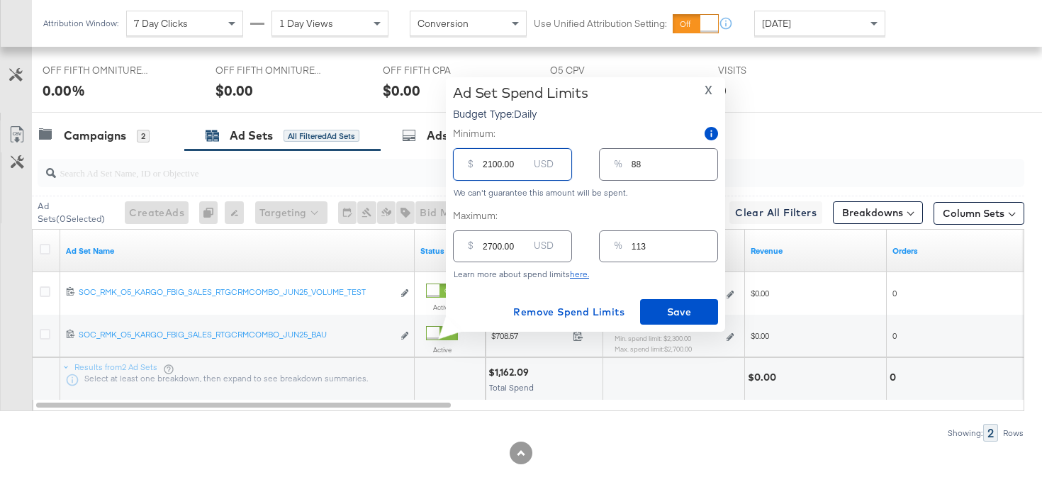
type input "2100.00"
click at [489, 249] on input "2700.00" at bounding box center [505, 240] width 45 height 30
type input "200.00"
type input "8"
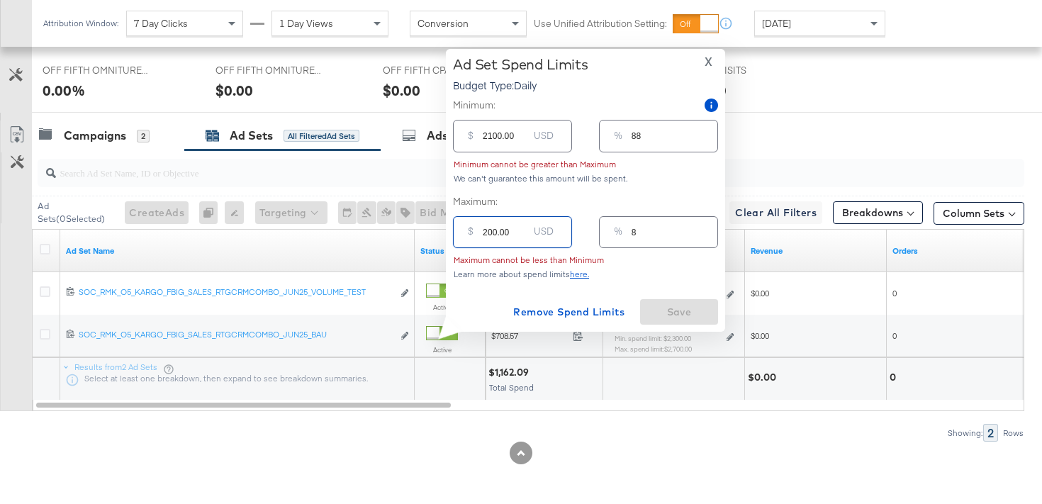
type input "2400.00"
type input "100"
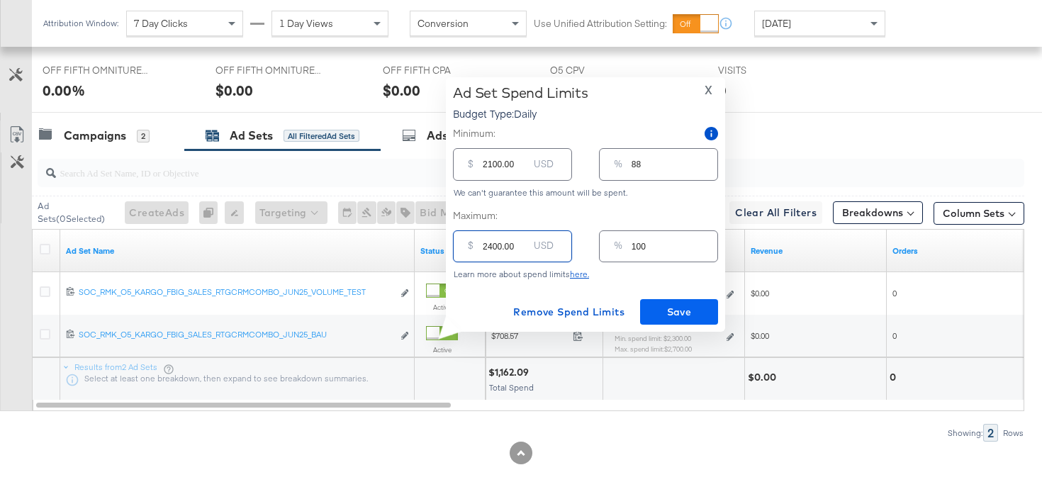
type input "2400.00"
click at [678, 315] on span "Save" at bounding box center [679, 312] width 67 height 18
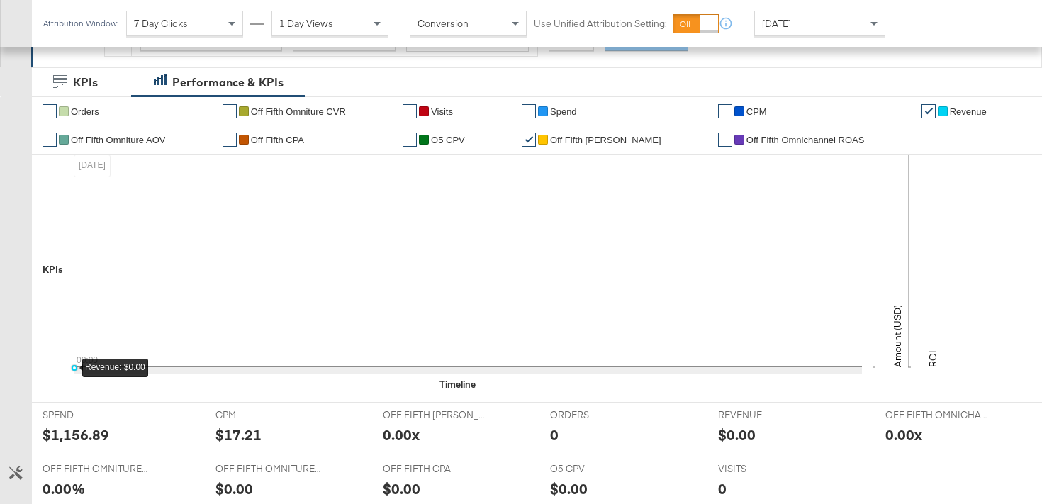
scroll to position [0, 0]
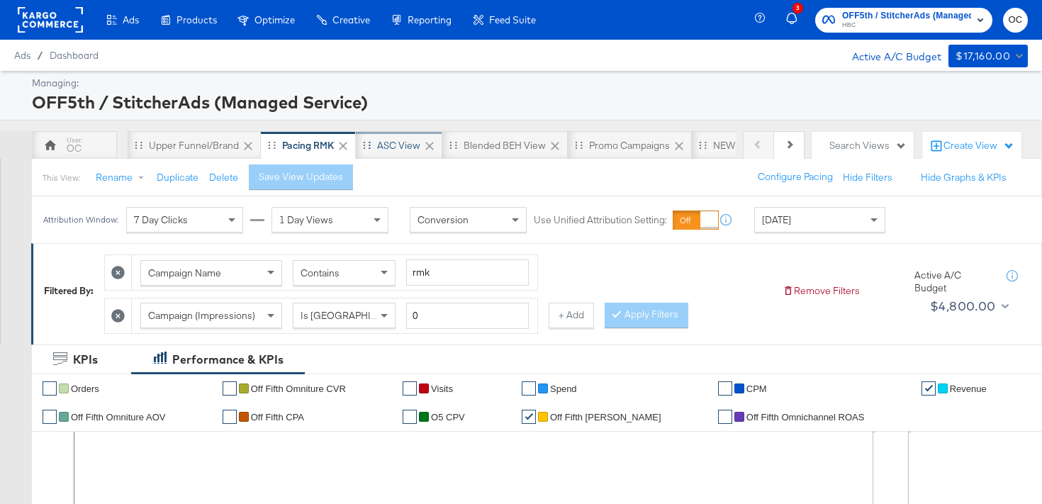
click at [387, 157] on div "ASC View" at bounding box center [399, 145] width 86 height 28
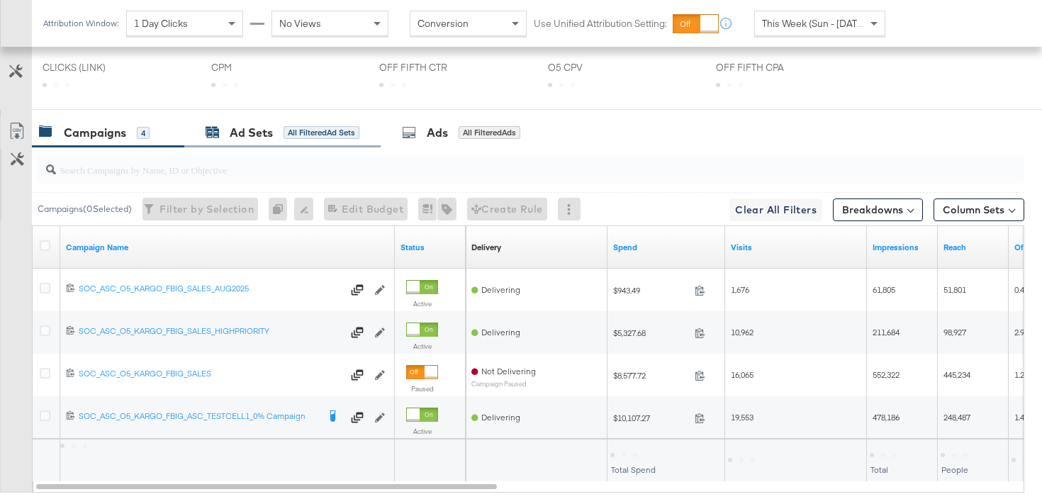
scroll to position [722, 0]
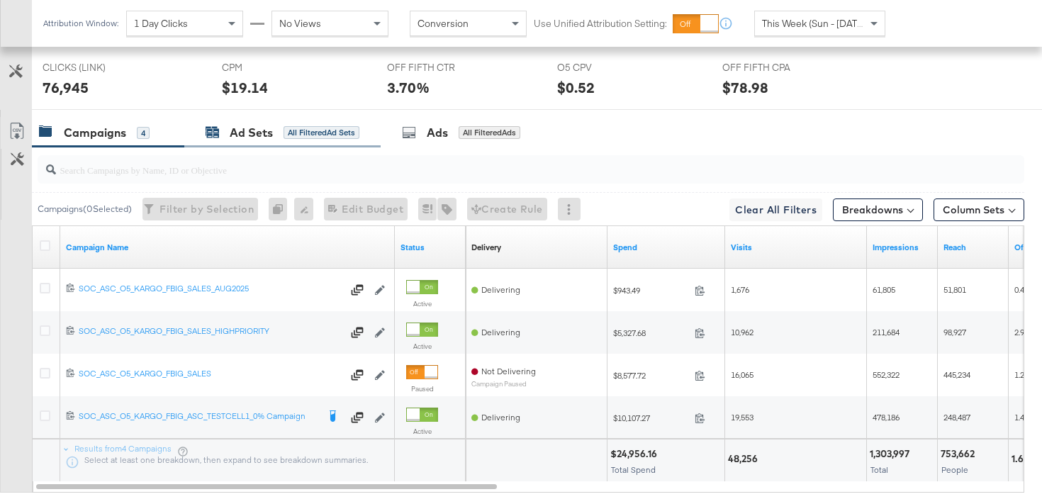
click at [309, 139] on div "Ad Sets All Filtered Ad Sets" at bounding box center [283, 133] width 154 height 16
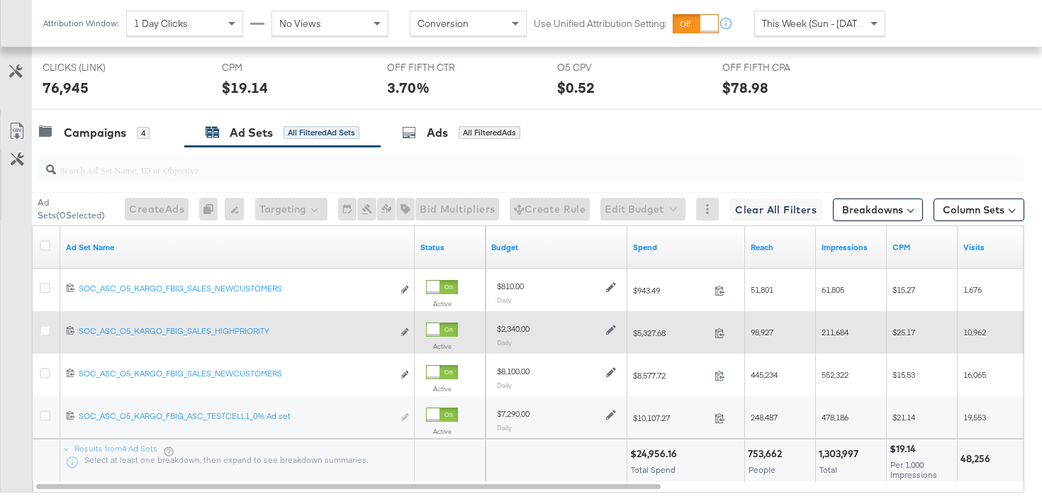
click at [611, 330] on icon at bounding box center [611, 330] width 10 height 10
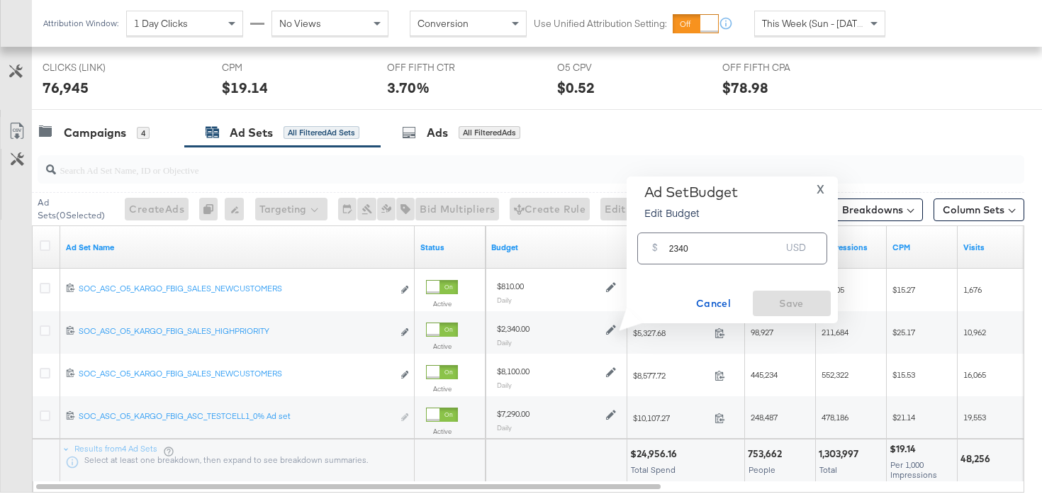
click at [682, 251] on input "2340" at bounding box center [725, 243] width 112 height 30
type input "2080"
click at [822, 299] on span "Save" at bounding box center [792, 304] width 67 height 18
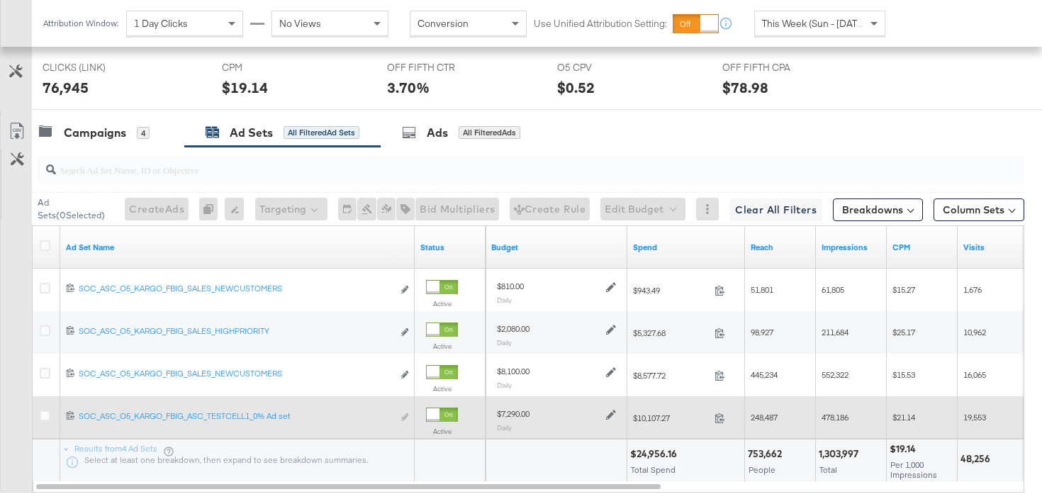
click at [609, 418] on icon at bounding box center [611, 415] width 10 height 10
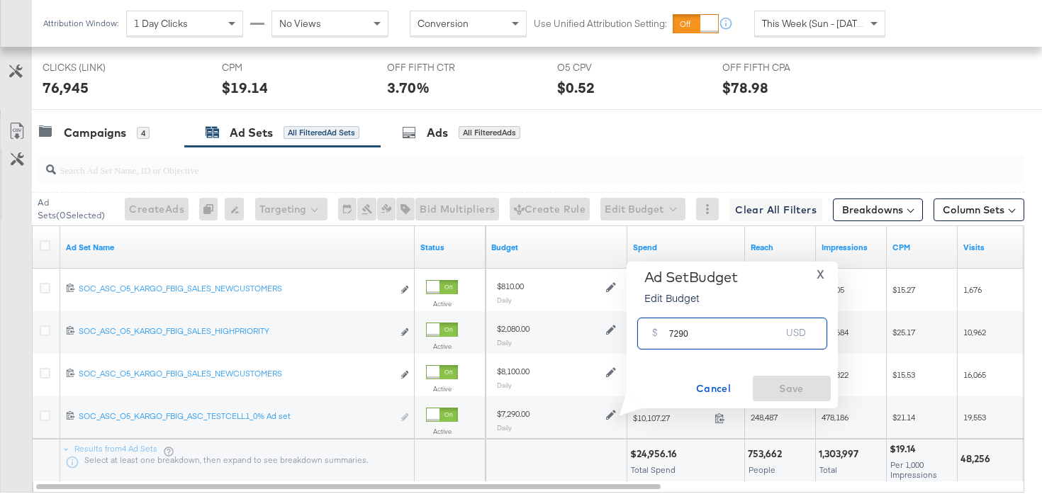
drag, startPoint x: 678, startPoint y: 331, endPoint x: 654, endPoint y: 330, distance: 24.1
click at [654, 330] on div "$ 7290 USD" at bounding box center [732, 334] width 190 height 32
type input "6480"
click at [793, 392] on span "Save" at bounding box center [792, 389] width 67 height 18
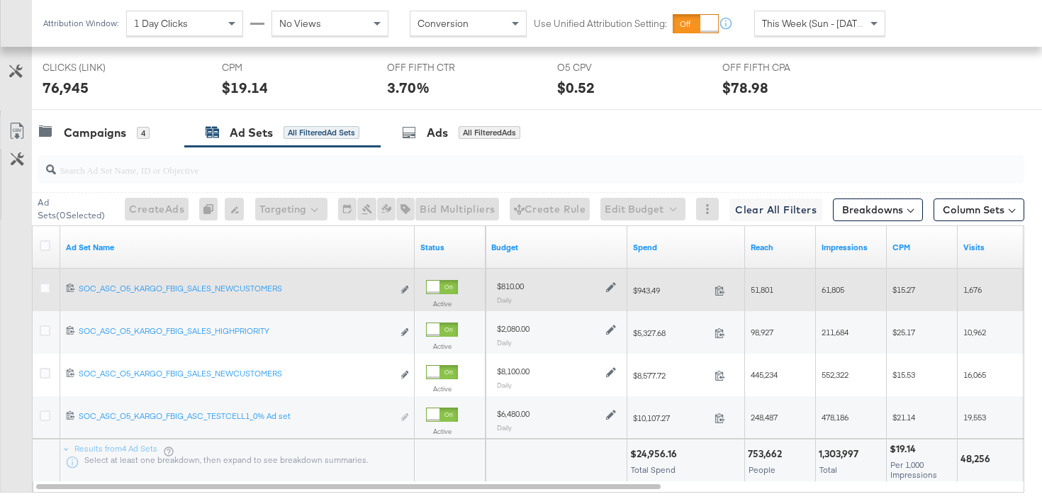
click at [610, 289] on icon at bounding box center [611, 288] width 10 height 10
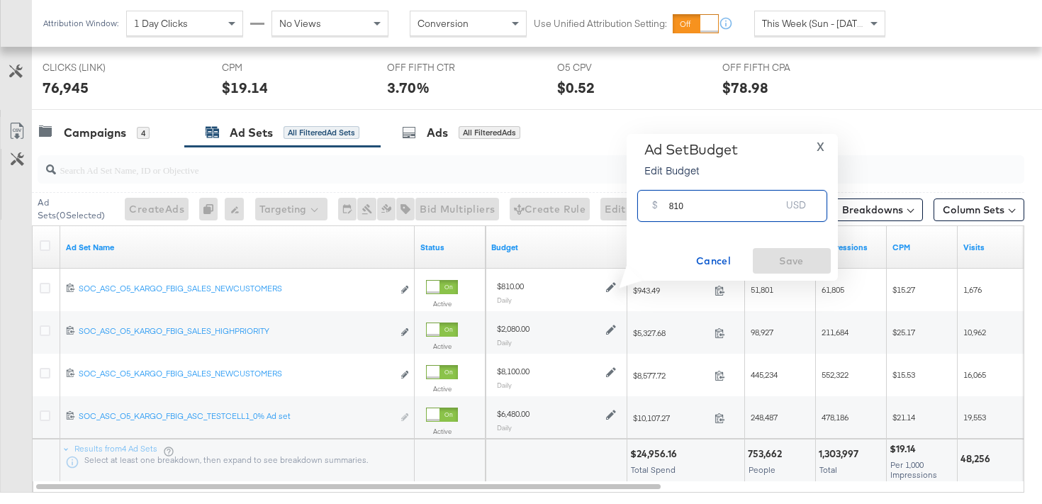
drag, startPoint x: 676, startPoint y: 209, endPoint x: 654, endPoint y: 205, distance: 23.1
click at [654, 206] on div "$ 810 USD" at bounding box center [732, 206] width 190 height 32
type input "720"
click at [802, 271] on button "Save" at bounding box center [792, 261] width 78 height 26
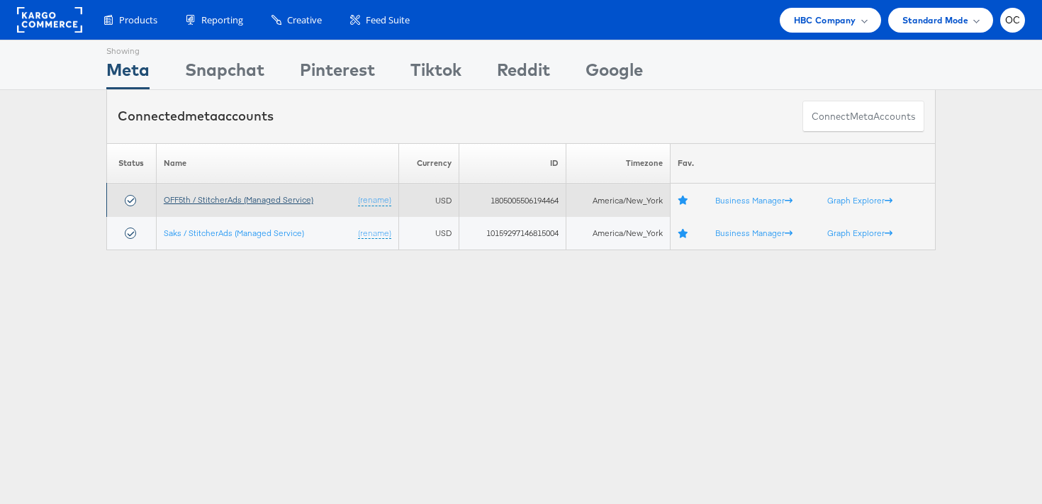
click at [284, 203] on link "OFF5th / StitcherAds (Managed Service)" at bounding box center [239, 199] width 150 height 11
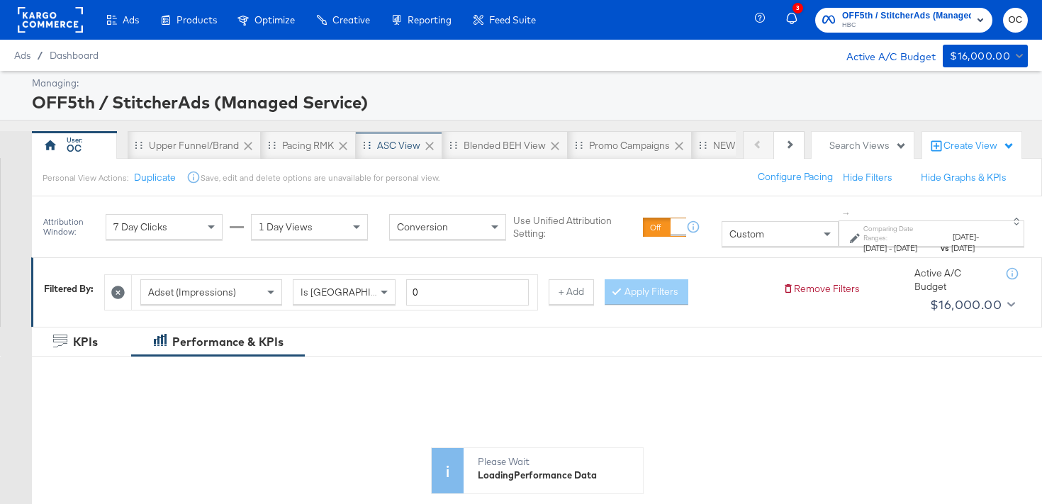
click at [389, 150] on div "ASC View" at bounding box center [398, 145] width 43 height 13
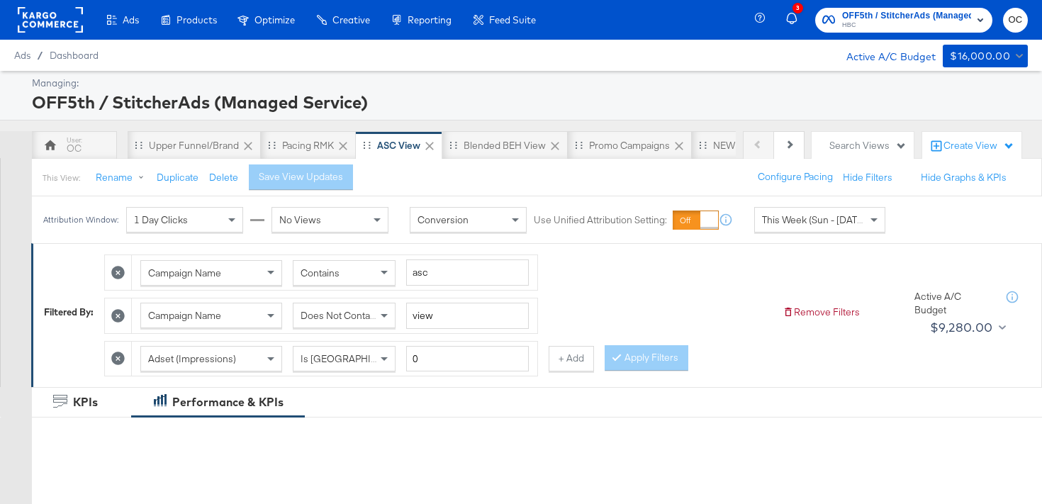
click at [808, 215] on span "This Week (Sun - [DATE])" at bounding box center [815, 219] width 106 height 13
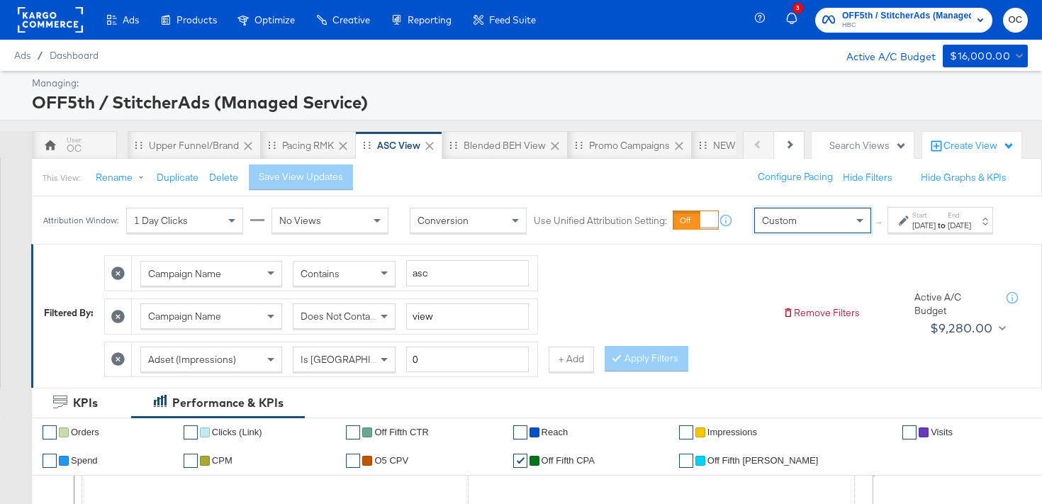
click at [912, 231] on div "[DATE]" at bounding box center [923, 225] width 23 height 11
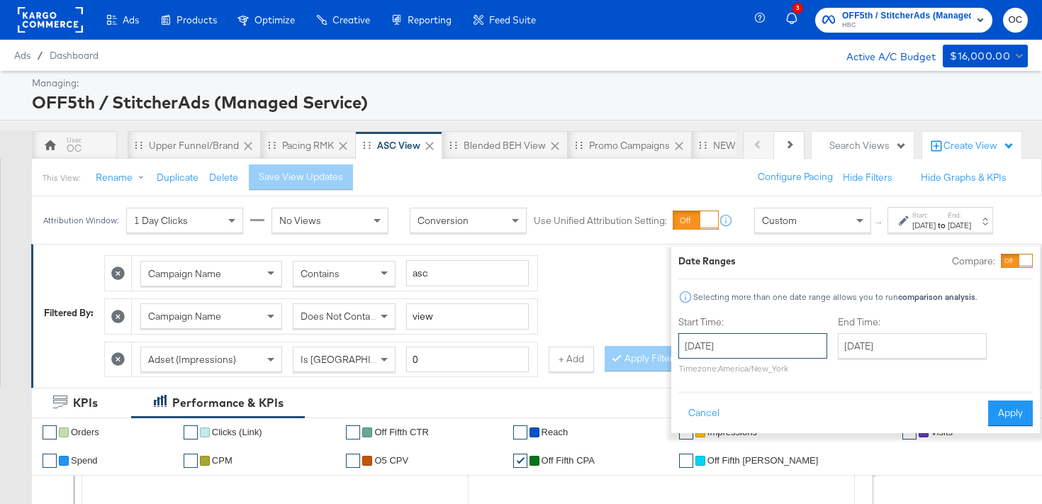
click at [741, 346] on input "[DATE]" at bounding box center [752, 346] width 149 height 26
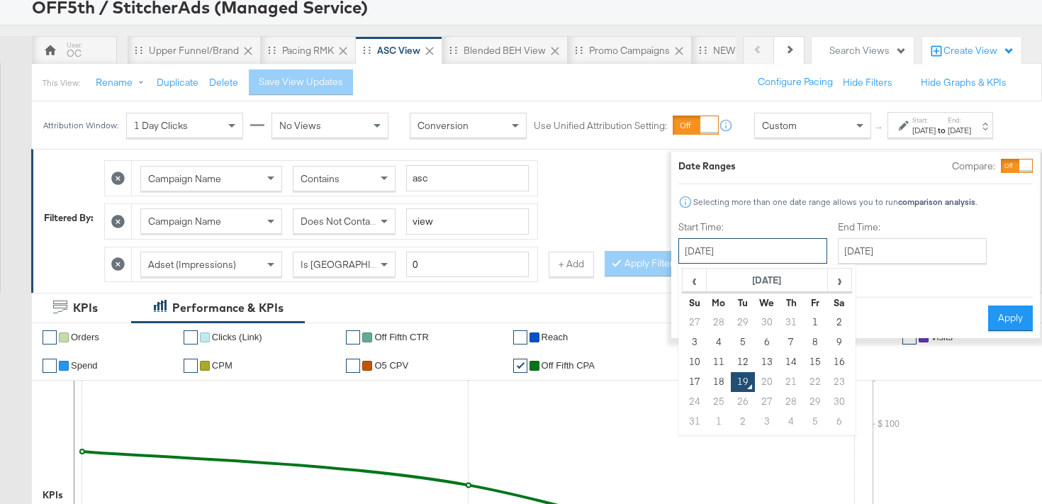
scroll to position [168, 0]
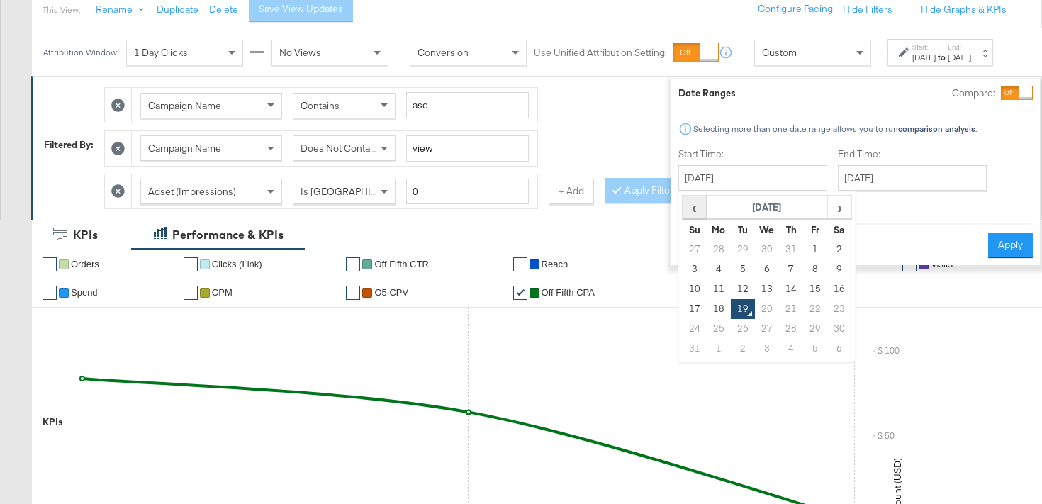
click at [683, 204] on span "‹" at bounding box center [694, 206] width 22 height 21
click at [707, 334] on td "28" at bounding box center [719, 329] width 24 height 20
type input "[DATE]"
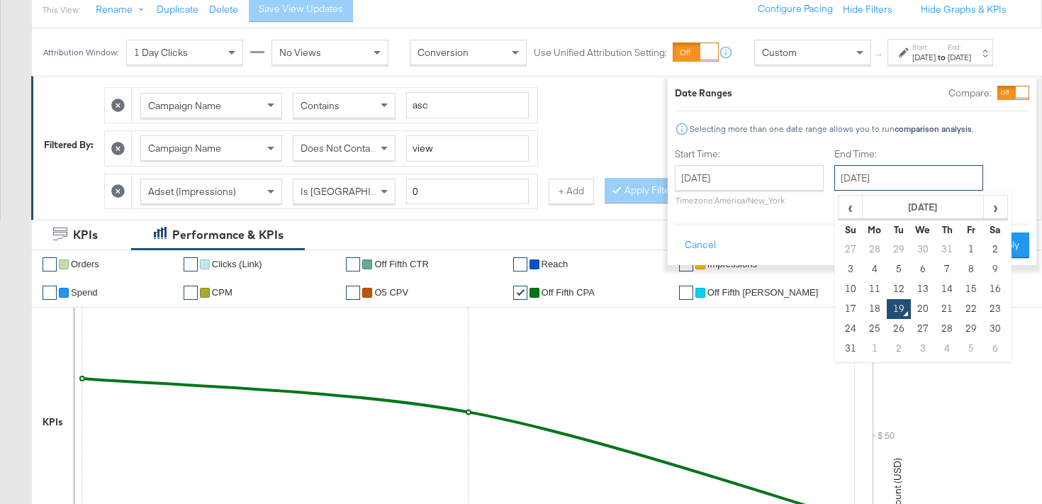
click at [878, 179] on input "[DATE]" at bounding box center [908, 178] width 149 height 26
click at [863, 307] on td "18" at bounding box center [875, 309] width 24 height 20
type input "[DATE]"
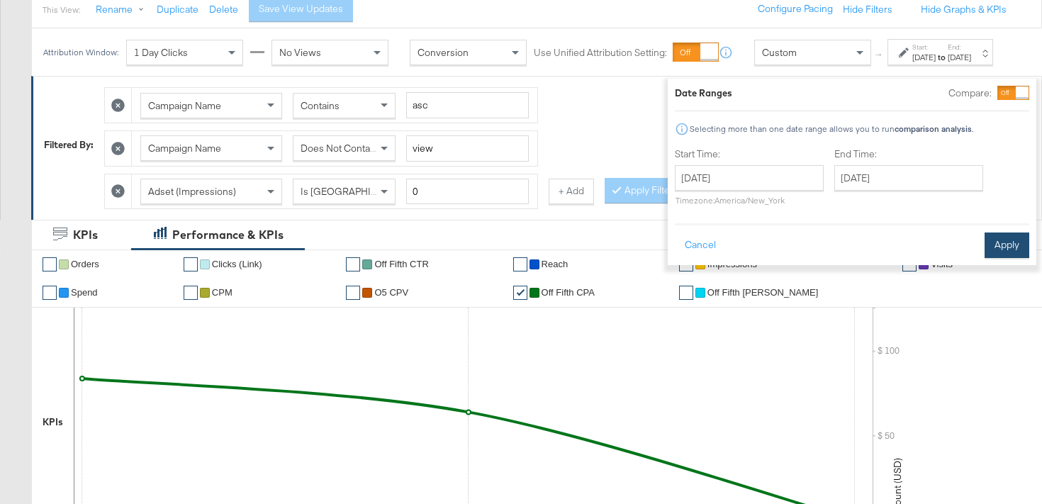
click at [992, 246] on button "Apply" at bounding box center [1007, 246] width 45 height 26
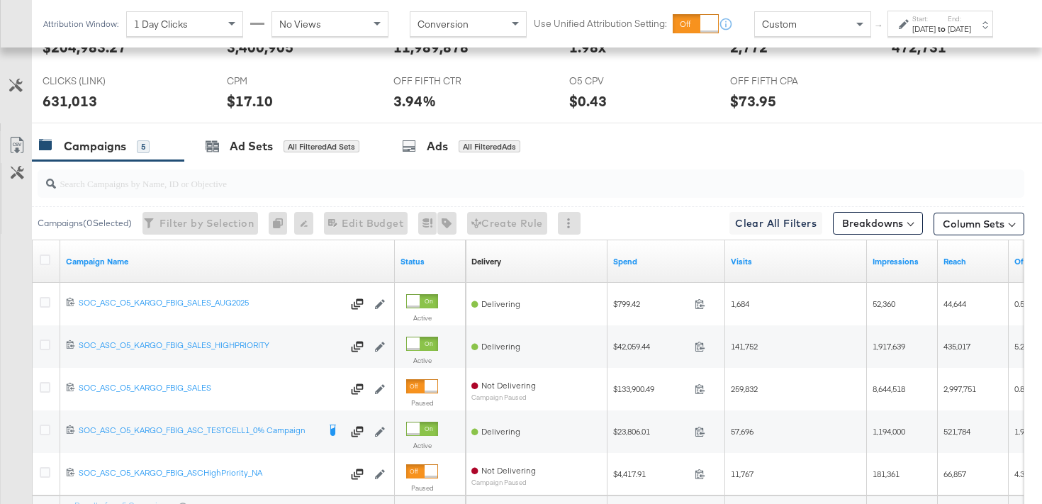
scroll to position [860, 0]
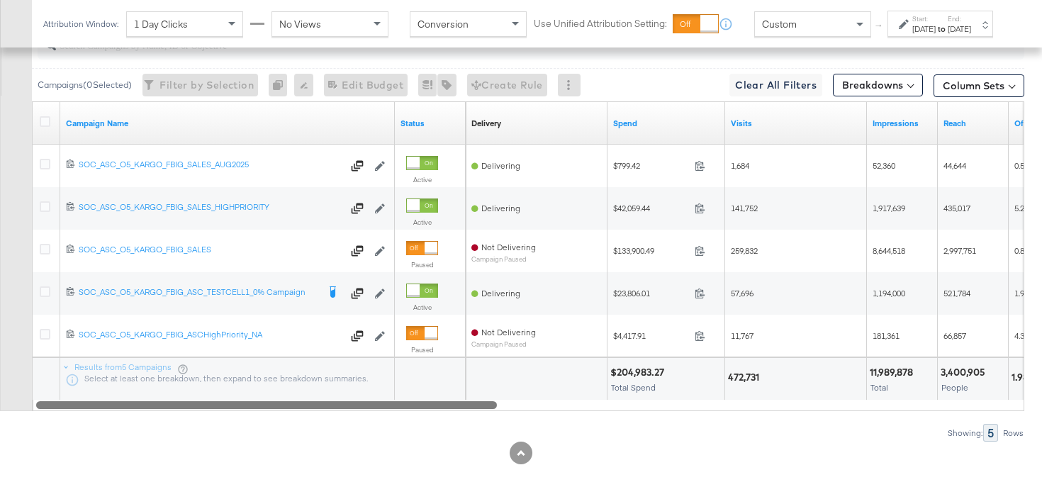
drag, startPoint x: 447, startPoint y: 408, endPoint x: 432, endPoint y: 407, distance: 14.9
click at [432, 407] on div at bounding box center [266, 404] width 461 height 12
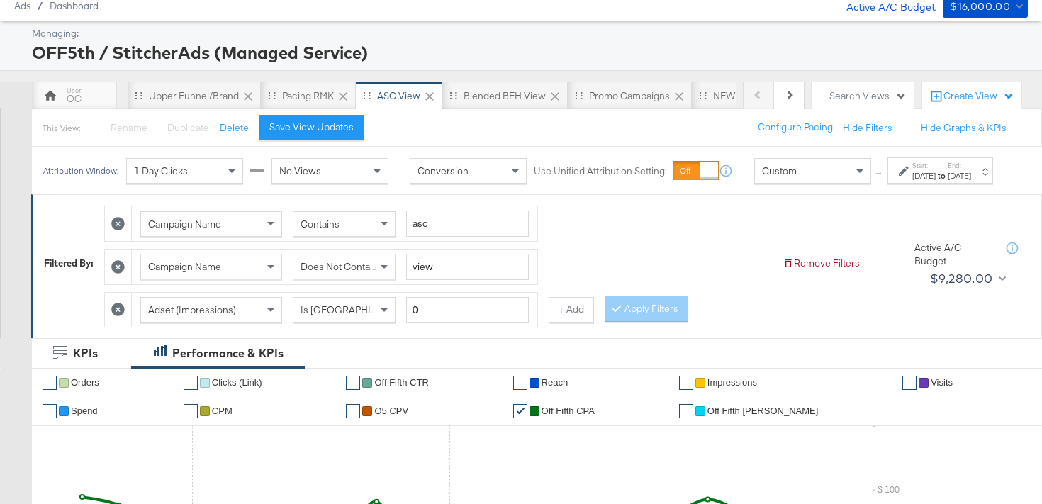
scroll to position [23, 0]
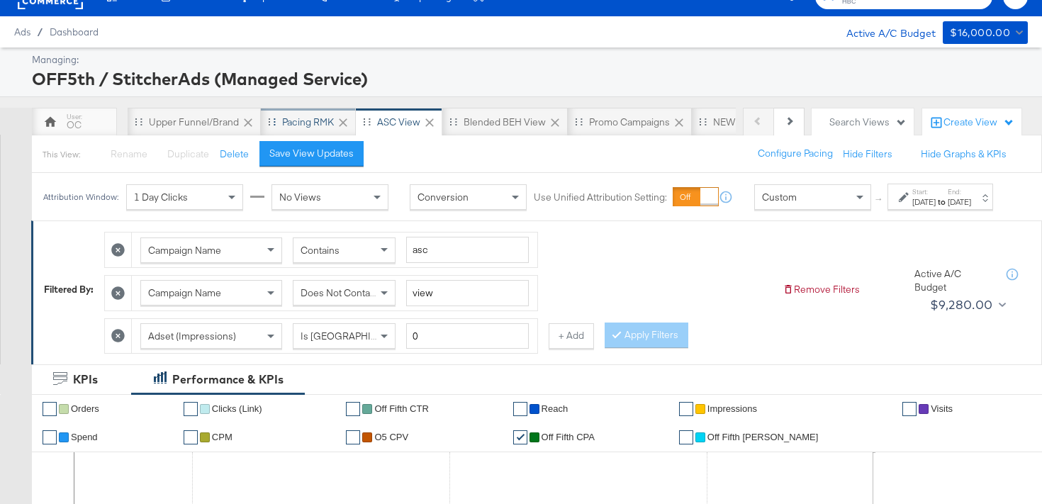
click at [298, 118] on div "Pacing RMK" at bounding box center [308, 122] width 52 height 13
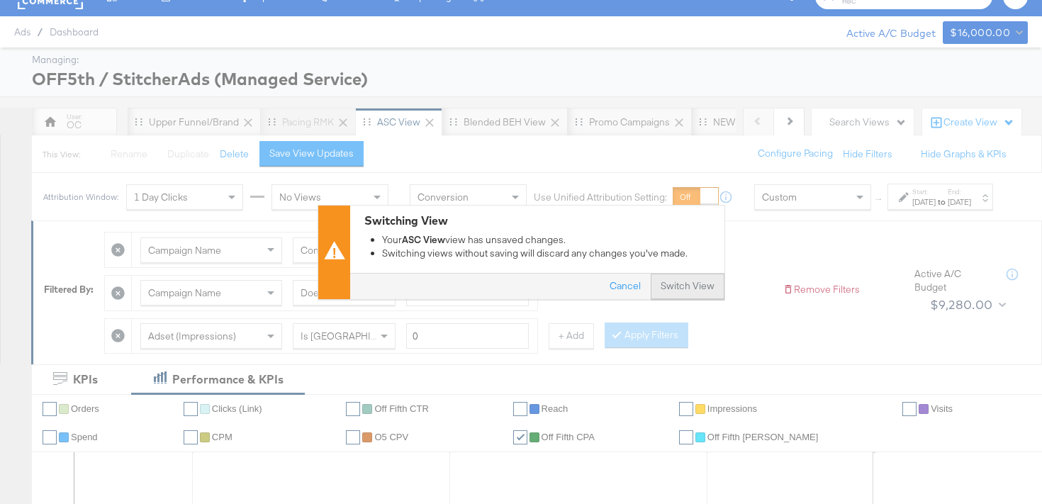
click at [668, 291] on button "Switch View" at bounding box center [688, 287] width 74 height 26
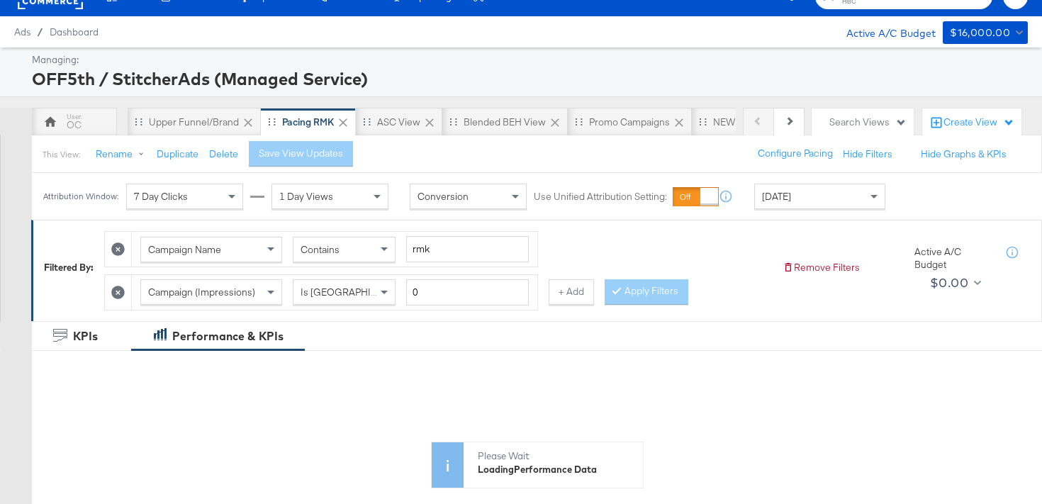
click at [782, 205] on div "[DATE]" at bounding box center [820, 196] width 130 height 24
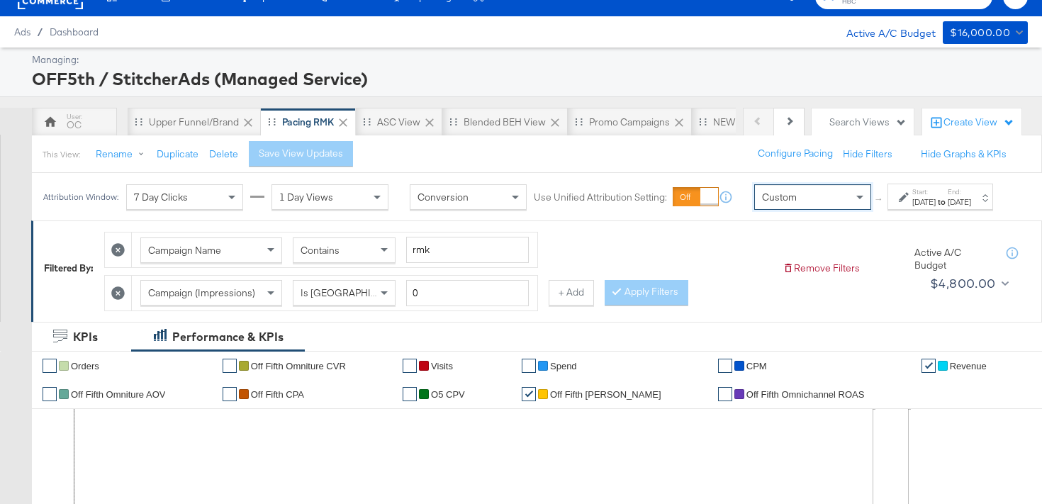
click at [888, 210] on div "Start: [DATE] to End: [DATE]" at bounding box center [941, 197] width 106 height 26
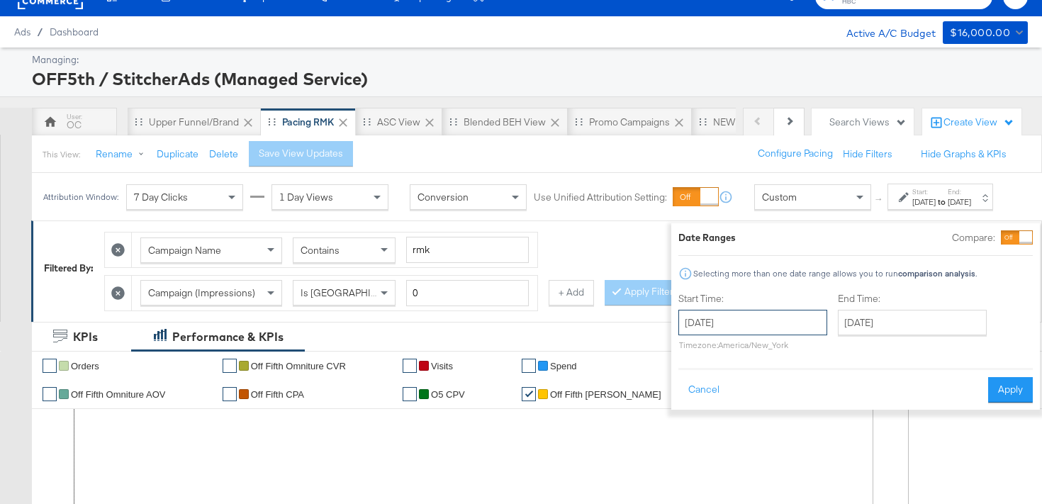
click at [724, 321] on input "[DATE]" at bounding box center [752, 323] width 149 height 26
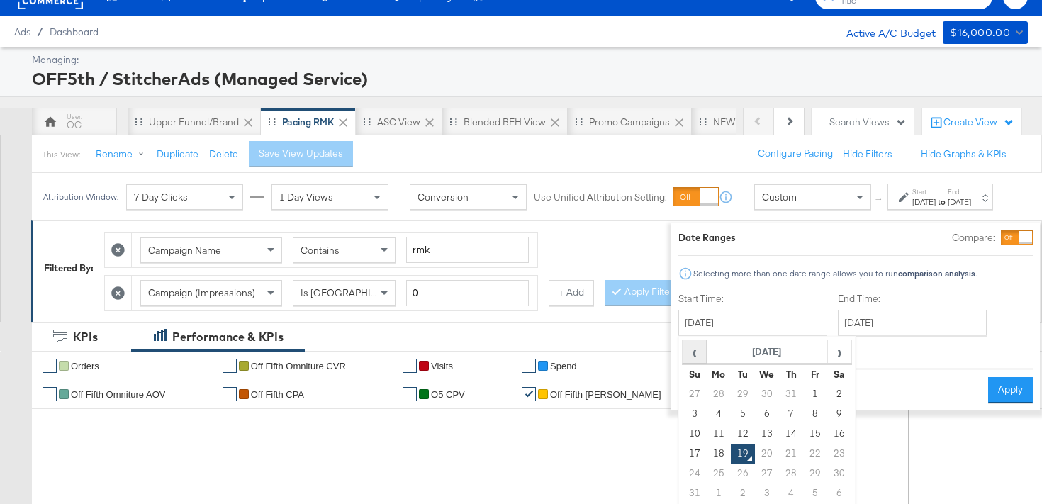
click at [683, 355] on span "‹" at bounding box center [694, 351] width 22 height 21
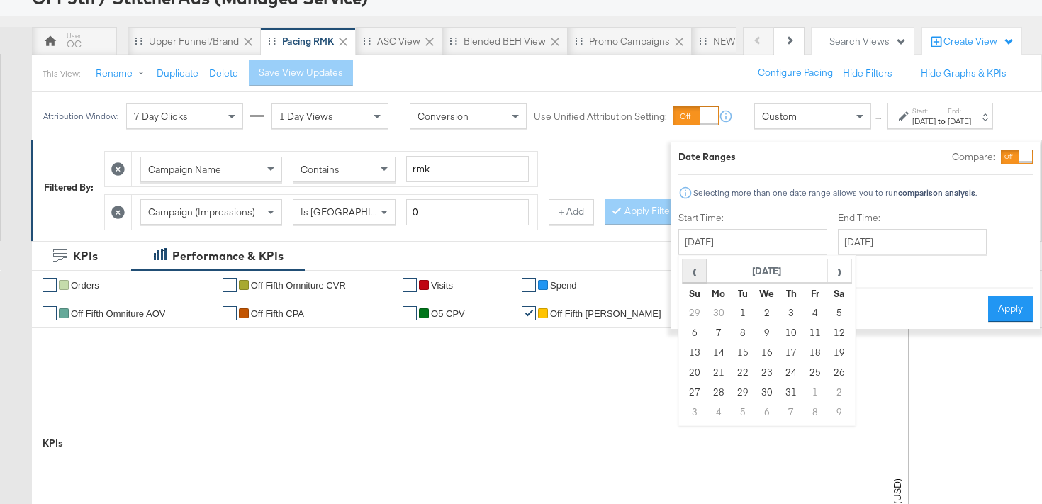
scroll to position [132, 0]
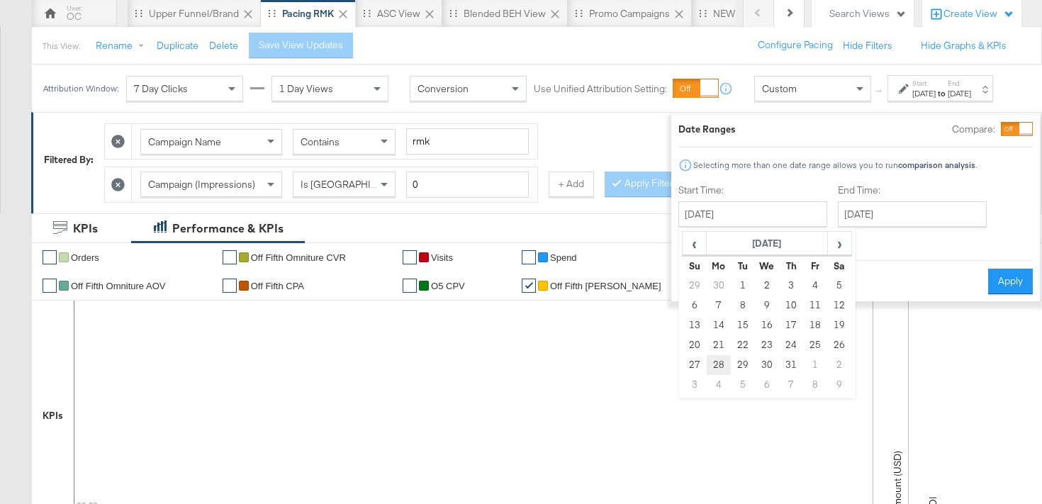
click at [707, 367] on td "28" at bounding box center [719, 365] width 24 height 20
type input "[DATE]"
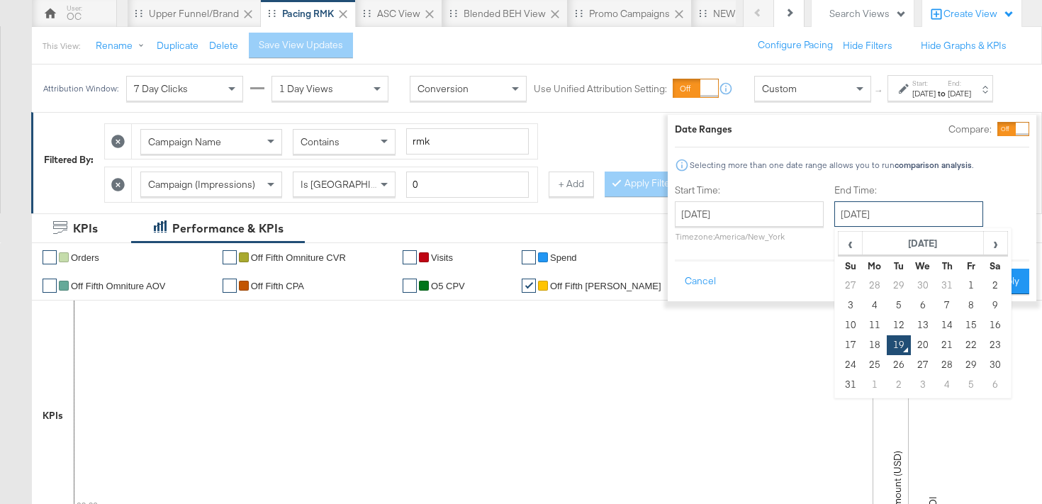
click at [887, 223] on input "[DATE]" at bounding box center [908, 214] width 149 height 26
click at [863, 339] on td "18" at bounding box center [875, 345] width 24 height 20
type input "[DATE]"
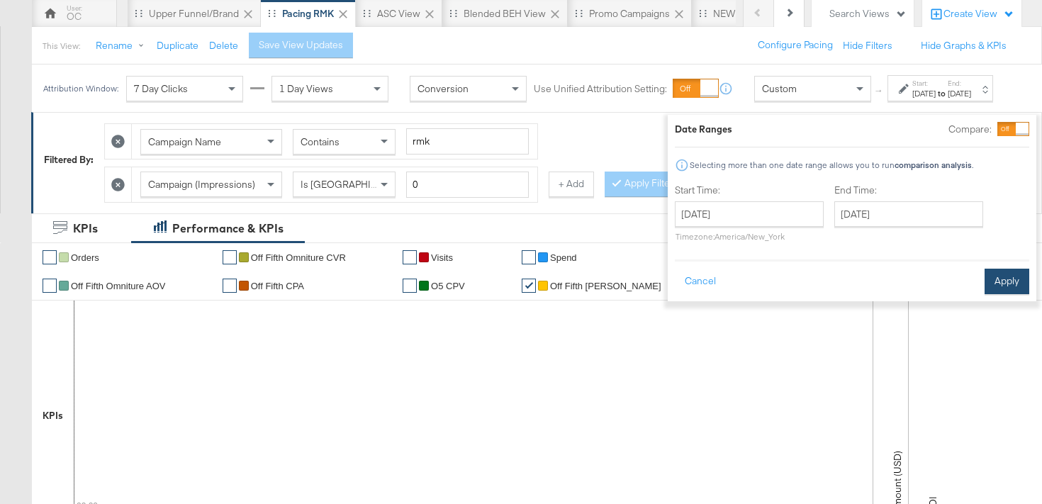
click at [985, 274] on button "Apply" at bounding box center [1007, 282] width 45 height 26
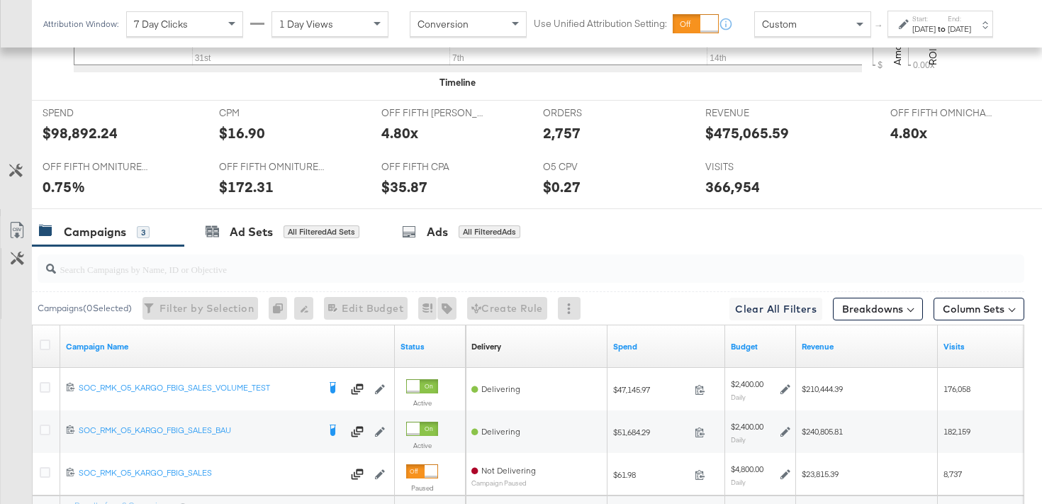
scroll to position [732, 0]
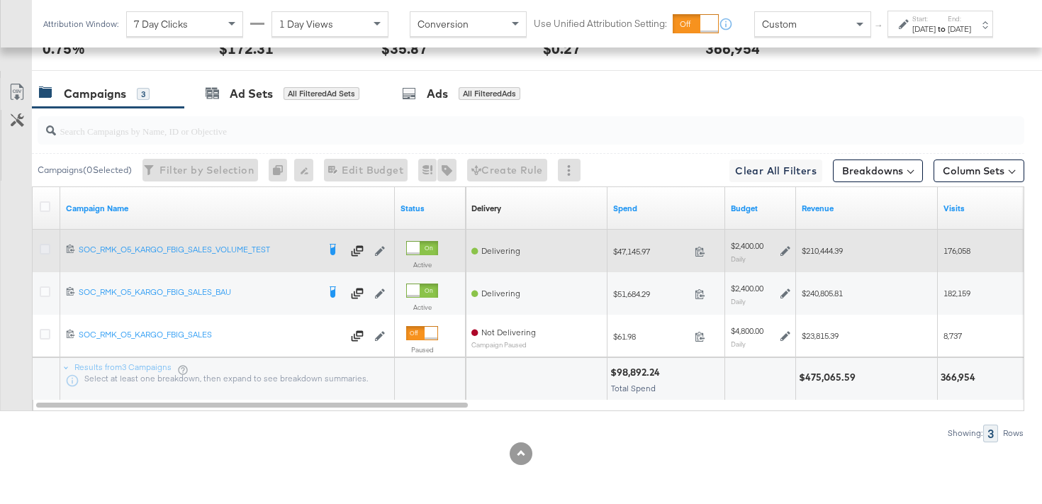
click at [49, 252] on icon at bounding box center [45, 249] width 11 height 11
click at [0, 0] on input "checkbox" at bounding box center [0, 0] width 0 height 0
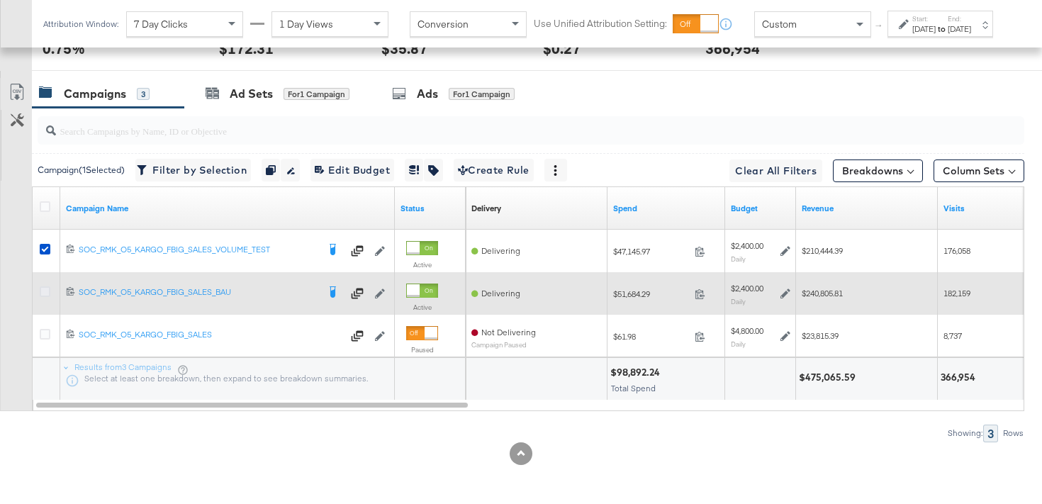
click at [48, 295] on icon at bounding box center [45, 291] width 11 height 11
click at [0, 0] on input "checkbox" at bounding box center [0, 0] width 0 height 0
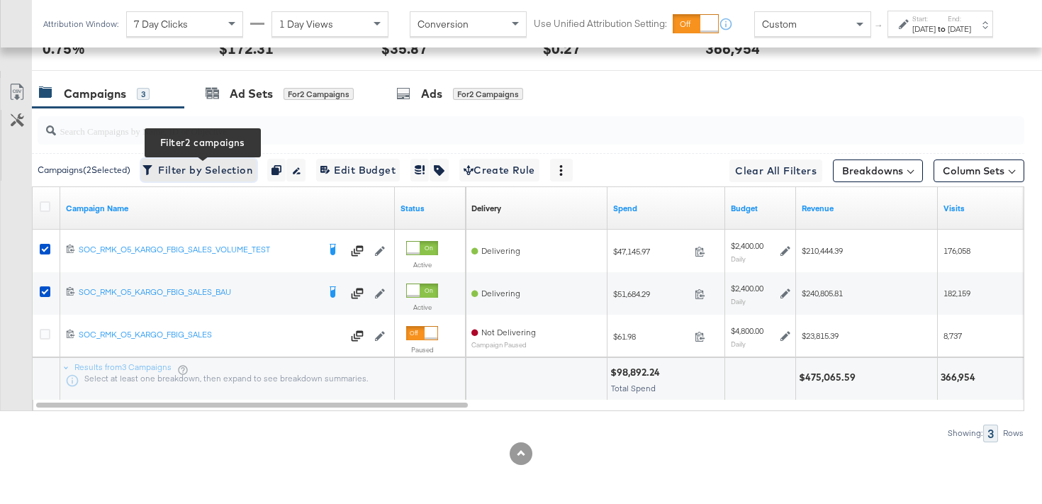
click at [196, 171] on span "Filter by Selection Filter 2 campaigns" at bounding box center [198, 171] width 107 height 18
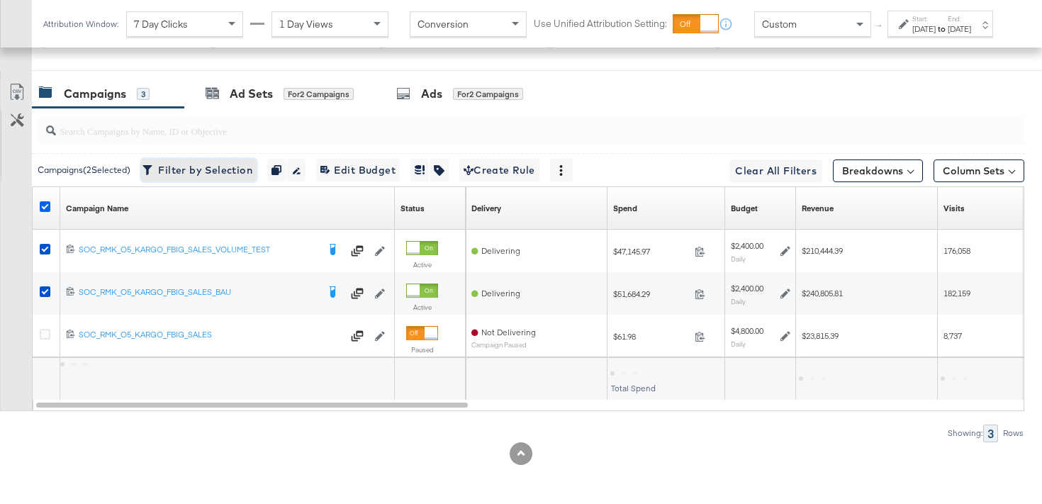
scroll to position [519, 0]
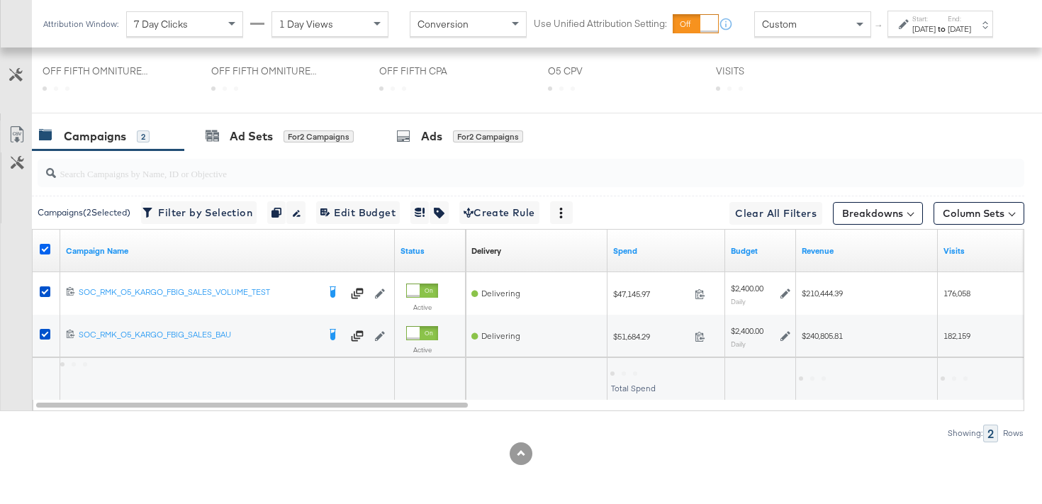
click at [45, 246] on icon at bounding box center [45, 249] width 11 height 11
click at [0, 0] on input "checkbox" at bounding box center [0, 0] width 0 height 0
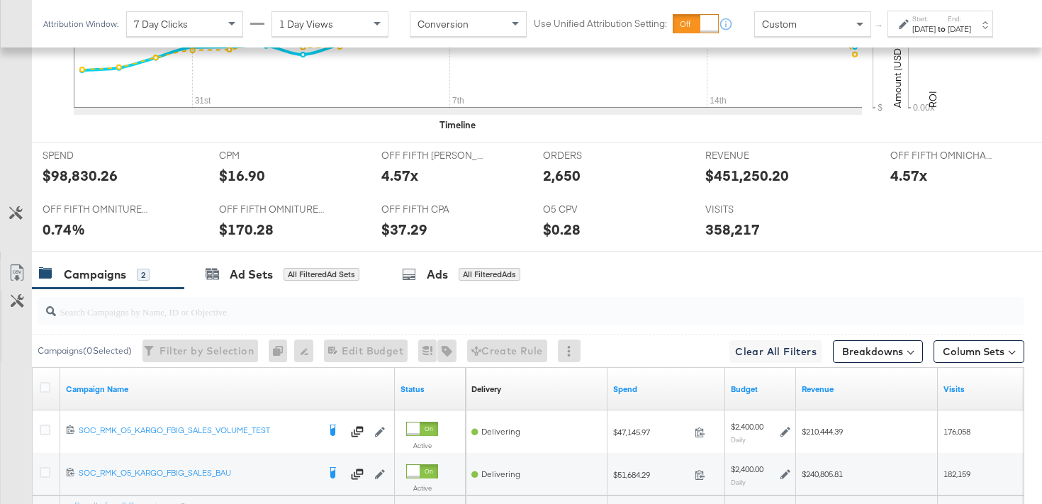
scroll to position [657, 0]
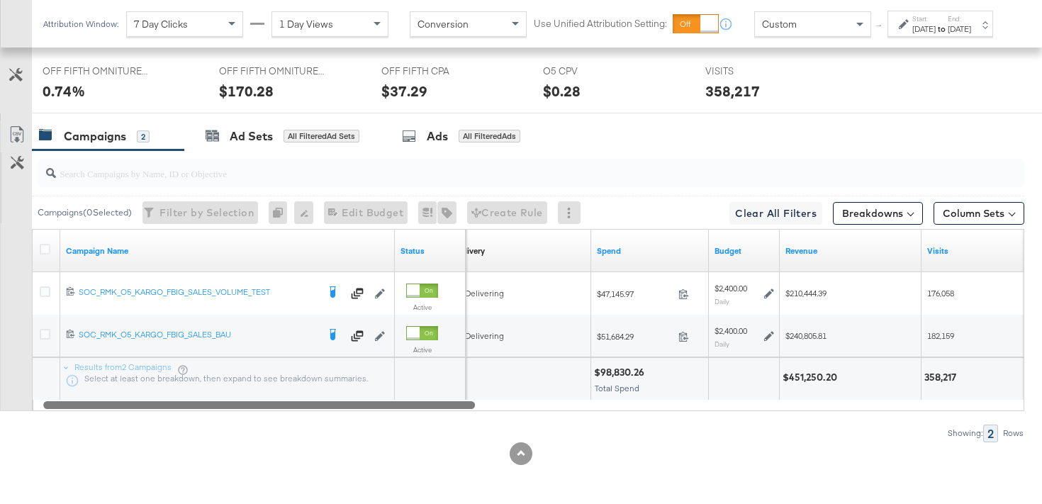
drag, startPoint x: 354, startPoint y: 402, endPoint x: 373, endPoint y: 403, distance: 18.4
click at [373, 402] on div at bounding box center [259, 404] width 432 height 12
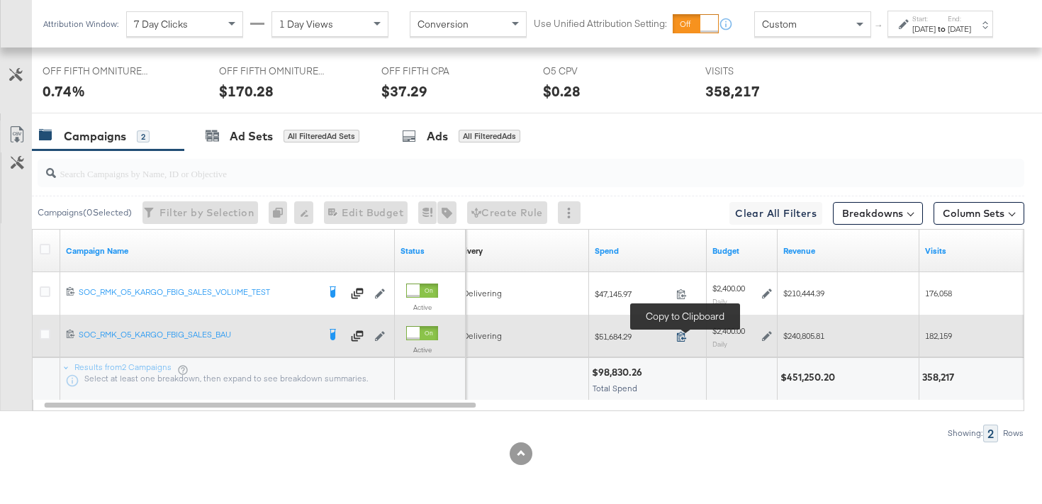
click at [680, 338] on icon at bounding box center [681, 336] width 11 height 11
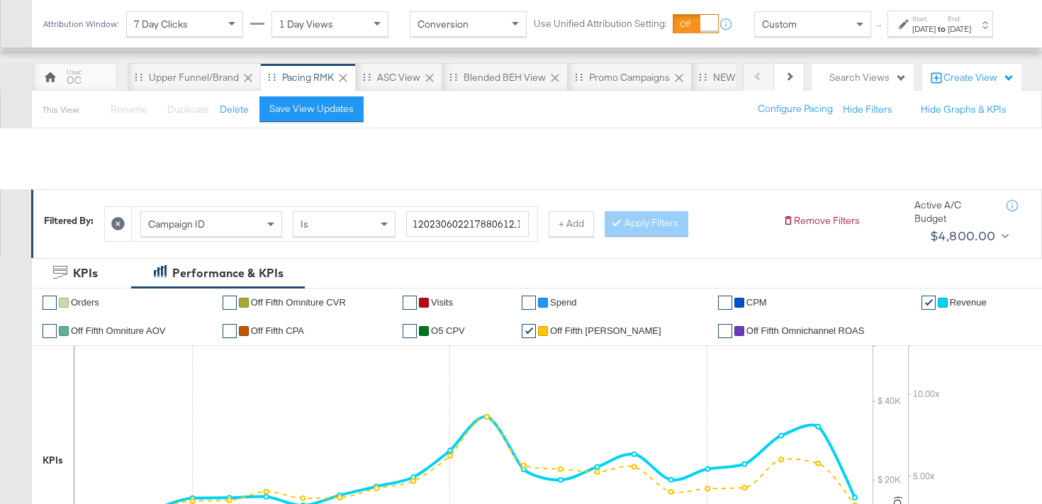
scroll to position [47, 0]
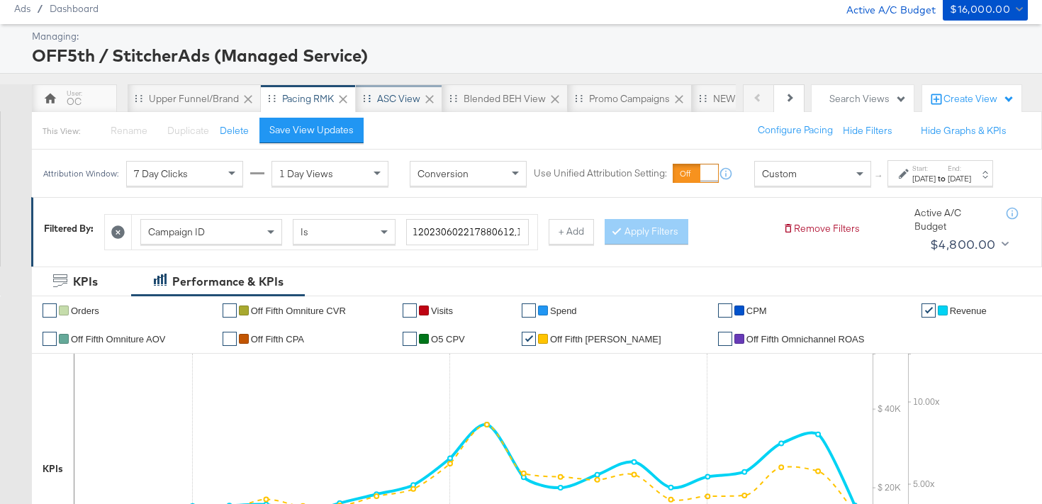
click at [413, 105] on div "ASC View" at bounding box center [399, 98] width 86 height 28
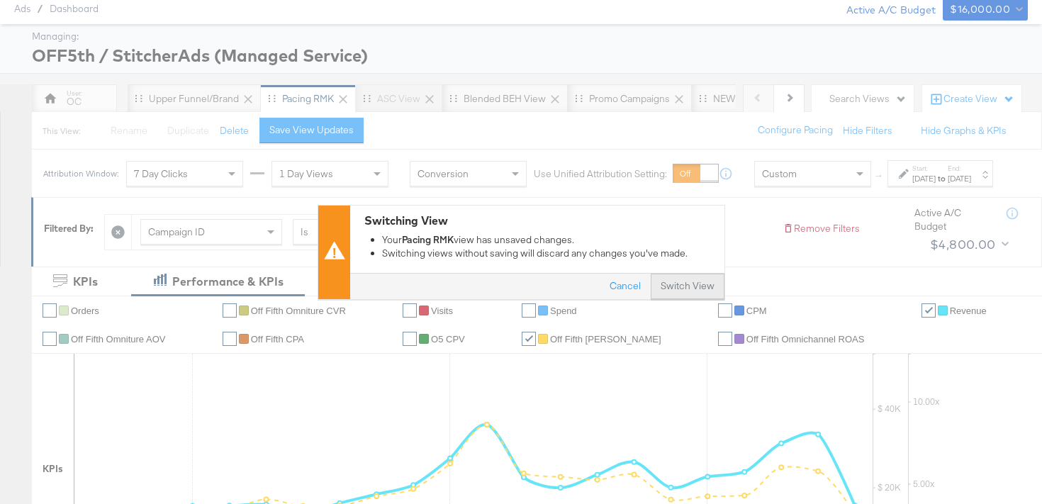
click at [690, 278] on button "Switch View" at bounding box center [688, 287] width 74 height 26
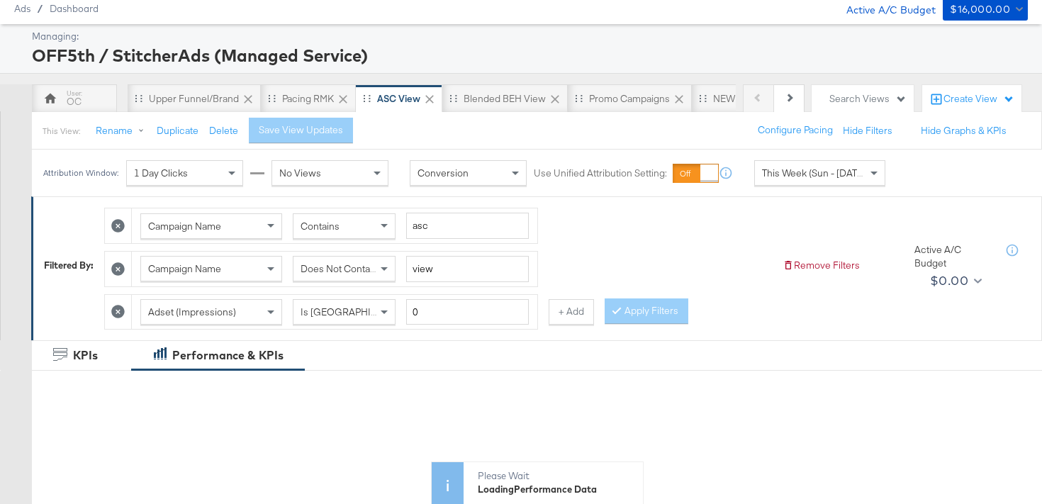
click at [786, 185] on div "This Week (Sun - [DATE])" at bounding box center [819, 173] width 131 height 26
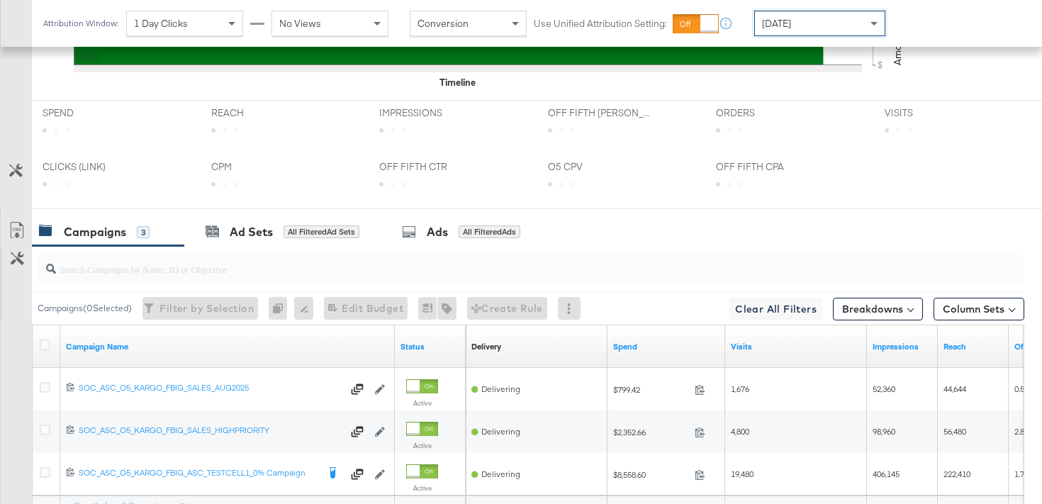
scroll to position [761, 0]
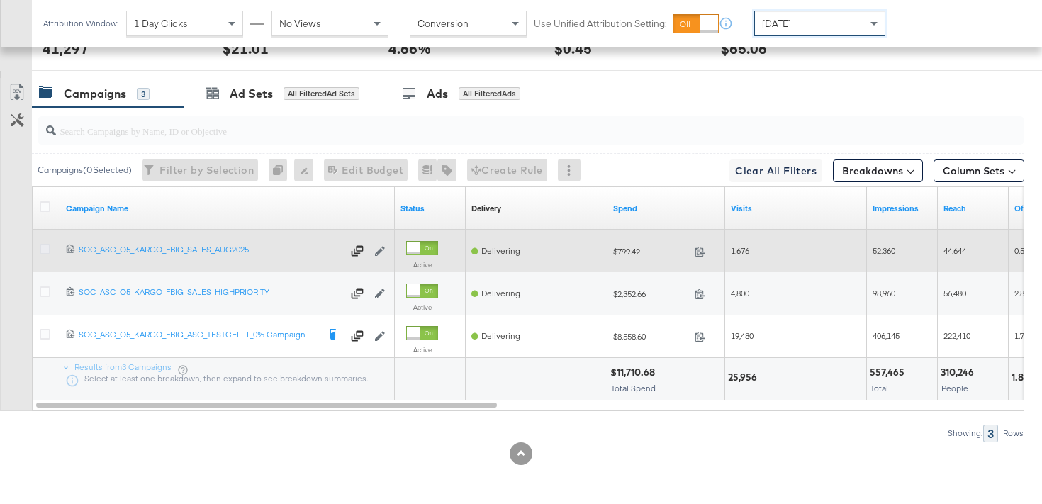
click at [41, 253] on icon at bounding box center [45, 249] width 11 height 11
click at [0, 0] on input "checkbox" at bounding box center [0, 0] width 0 height 0
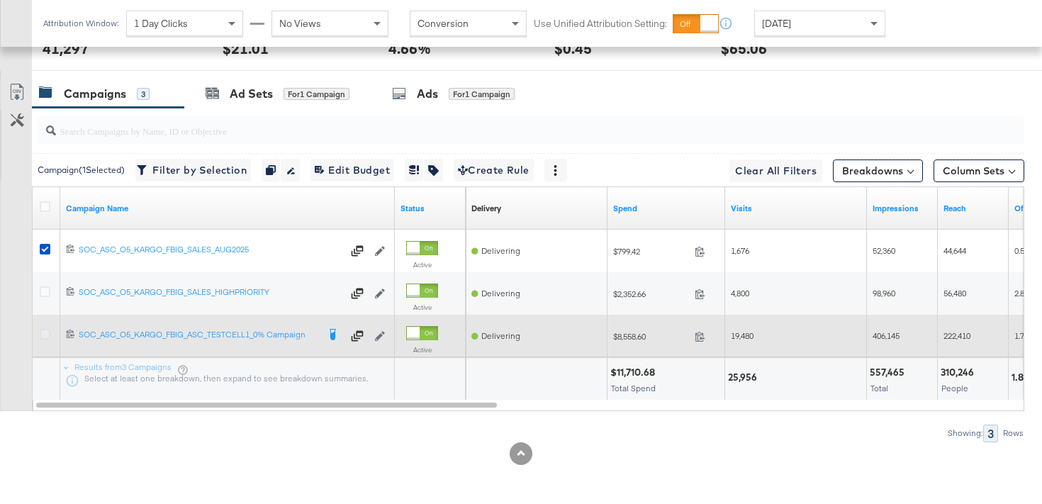
click at [45, 329] on icon at bounding box center [45, 334] width 11 height 11
click at [0, 0] on input "checkbox" at bounding box center [0, 0] width 0 height 0
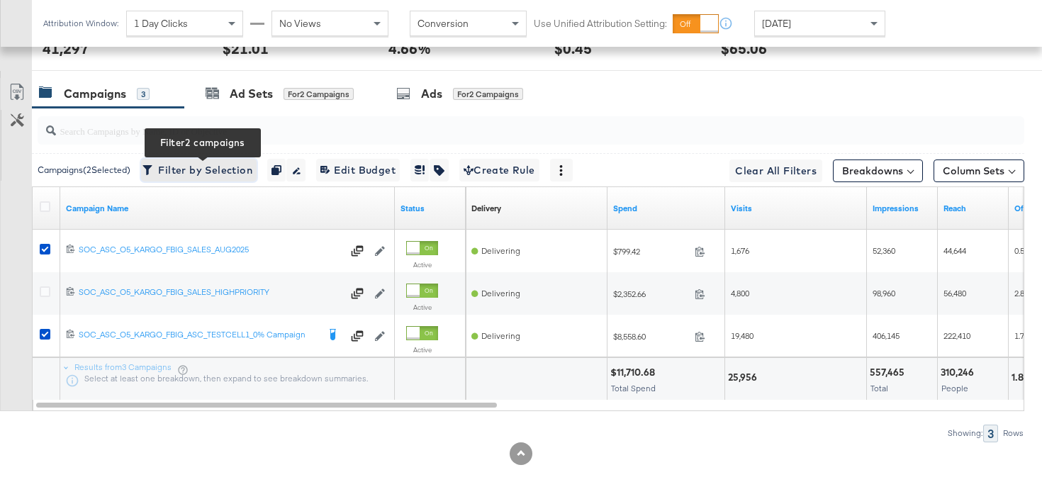
click at [206, 166] on span "Filter by Selection Filter 2 campaigns" at bounding box center [198, 171] width 107 height 18
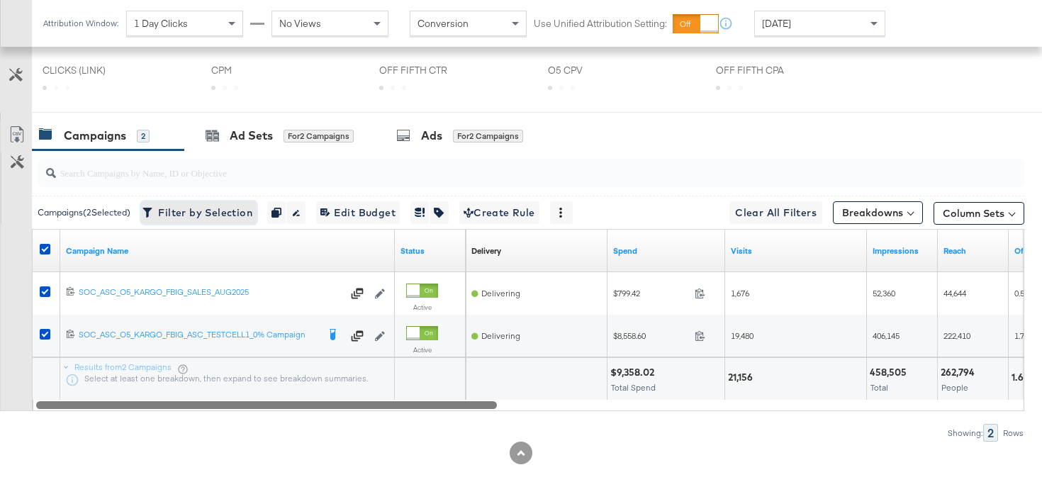
scroll to position [644, 0]
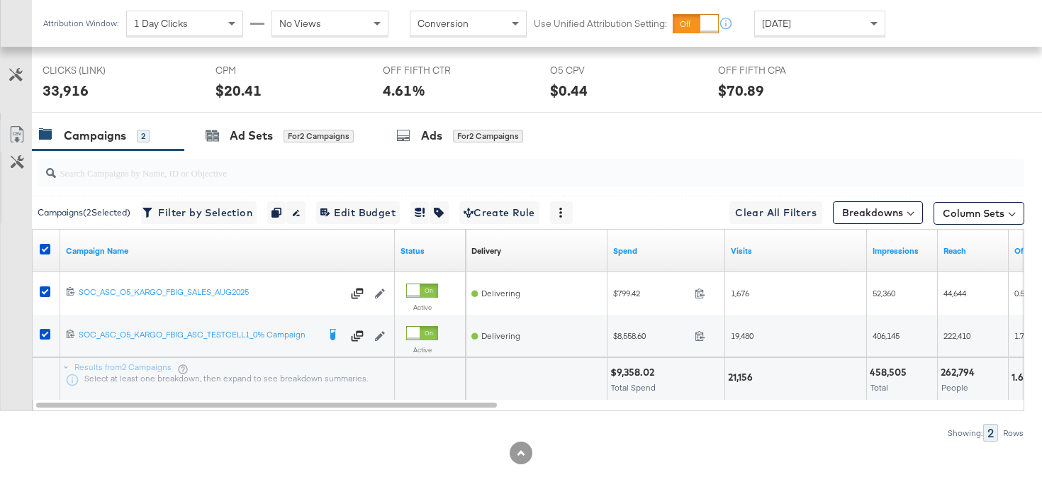
drag, startPoint x: 364, startPoint y: 411, endPoint x: 505, endPoint y: 420, distance: 141.4
click at [505, 420] on div "Campaigns ( 2 Selected) Filter by Selection Filter 2 campaigns Duplicate 2 camp…" at bounding box center [512, 295] width 1024 height 291
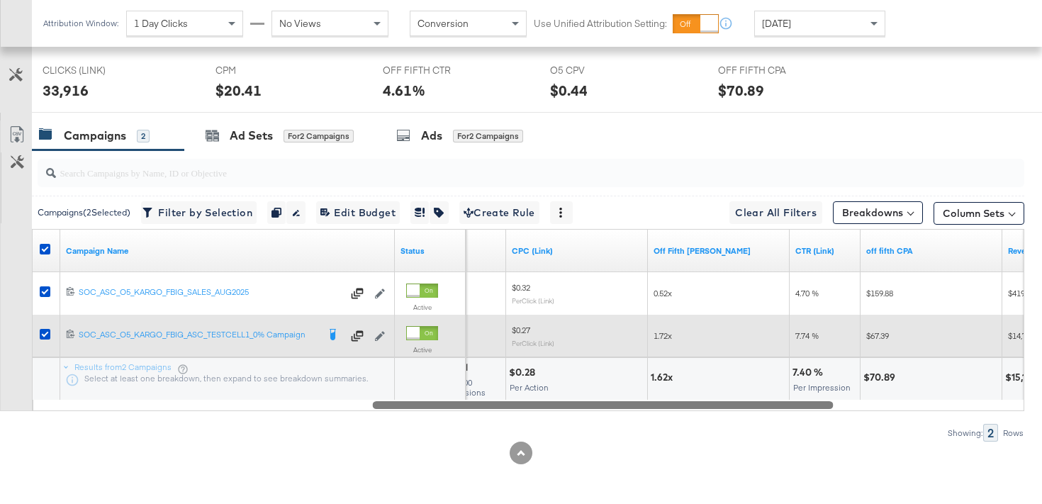
drag, startPoint x: 476, startPoint y: 407, endPoint x: 729, endPoint y: 349, distance: 258.8
click at [729, 349] on div "Campaign Name Status CPM CPC (Link) Off Fifth [PERSON_NAME] CTR (Link) off fift…" at bounding box center [528, 320] width 992 height 182
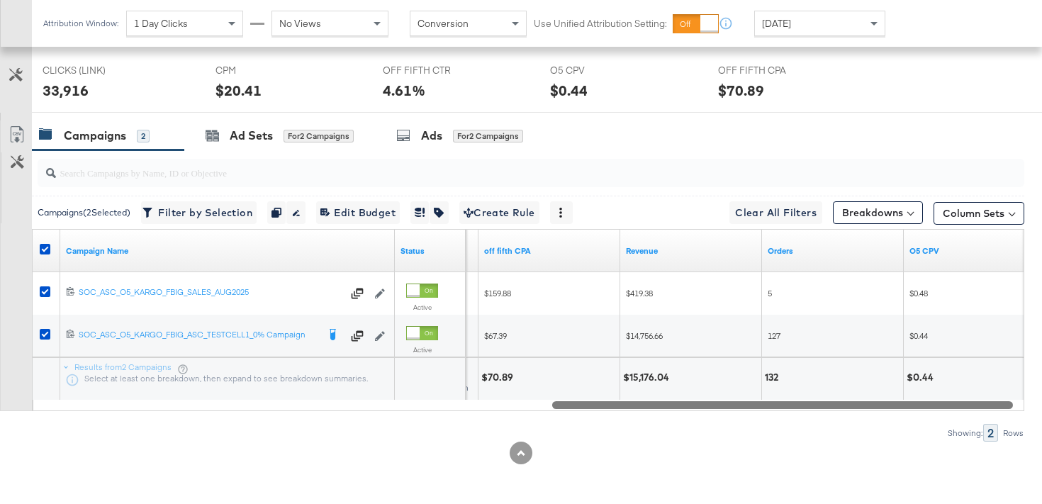
drag, startPoint x: 629, startPoint y: 408, endPoint x: 809, endPoint y: 372, distance: 183.5
click at [810, 375] on div "Campaign Name Status CTR (Link) off fifth CPA Revenue Orders O5 CPV 12023257784…" at bounding box center [528, 320] width 992 height 182
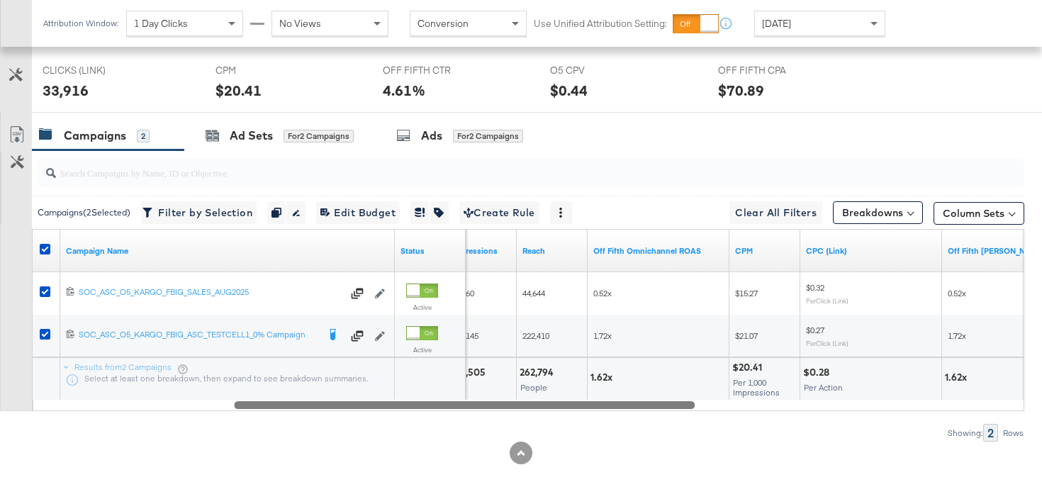
drag, startPoint x: 797, startPoint y: 405, endPoint x: 581, endPoint y: 459, distance: 222.3
click at [581, 459] on div "KPIs Performance & KPIs Customize KPIs ✔ Orders ✔ Clicks (Link) ✔ Off Fifth CTR…" at bounding box center [521, 86] width 1042 height 835
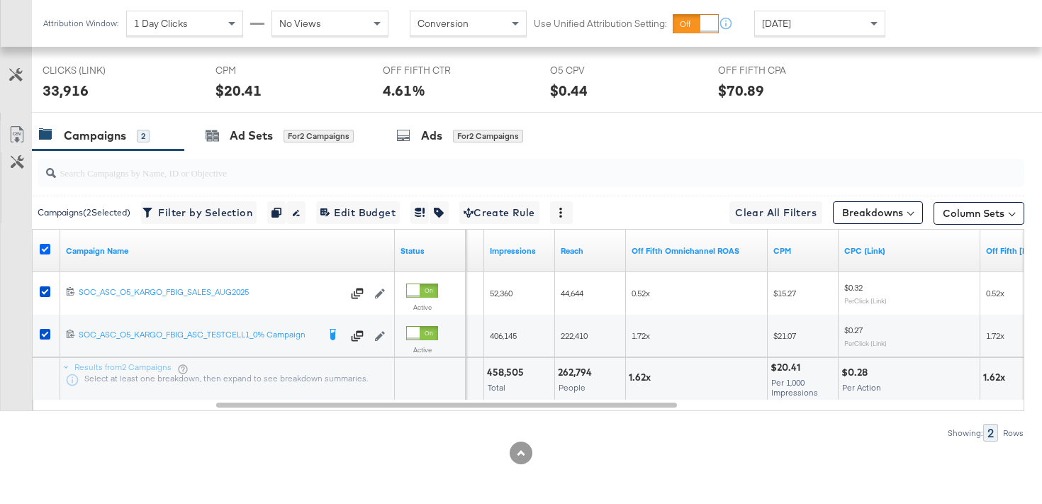
click at [46, 249] on icon at bounding box center [45, 249] width 11 height 11
click at [0, 0] on input "checkbox" at bounding box center [0, 0] width 0 height 0
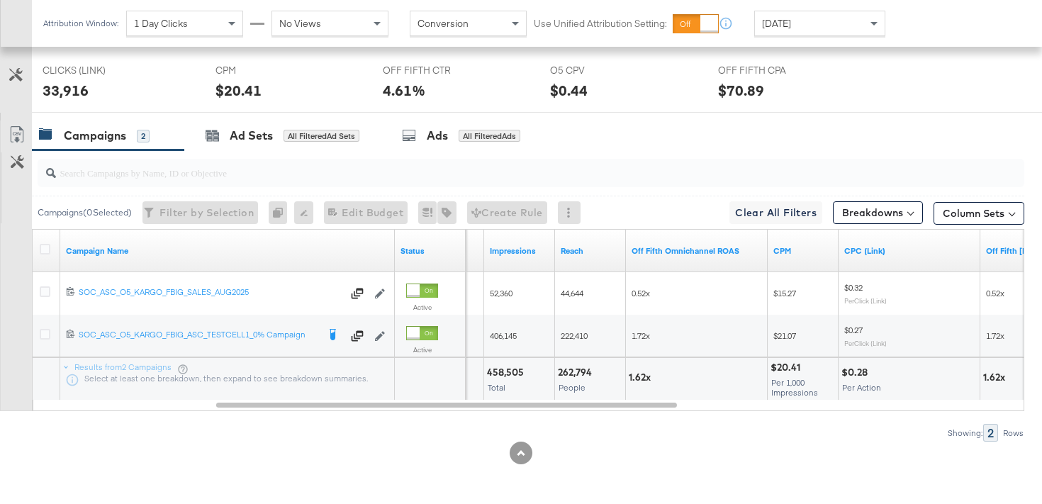
click at [328, 425] on div "Showing: 2 Rows" at bounding box center [512, 433] width 1024 height 18
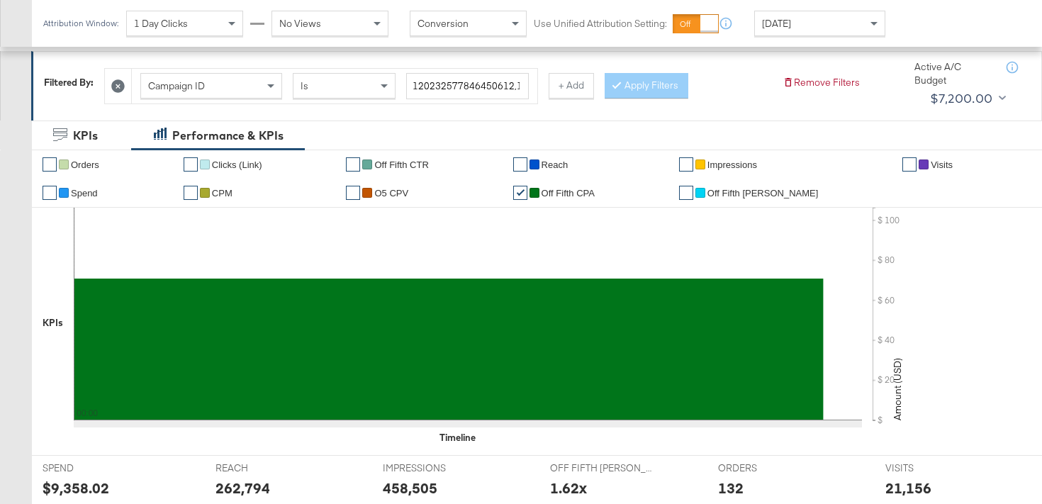
scroll to position [0, 0]
